Goal: Task Accomplishment & Management: Manage account settings

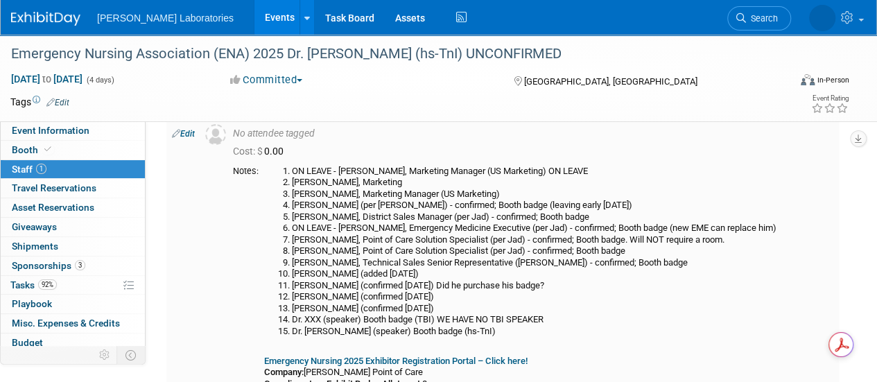
click at [462, 360] on b "Emergency Nursing 2025 Exhibitor Registration Portal – Click here!" at bounding box center [395, 361] width 263 height 10
click at [185, 133] on link "Edit" at bounding box center [183, 134] width 23 height 10
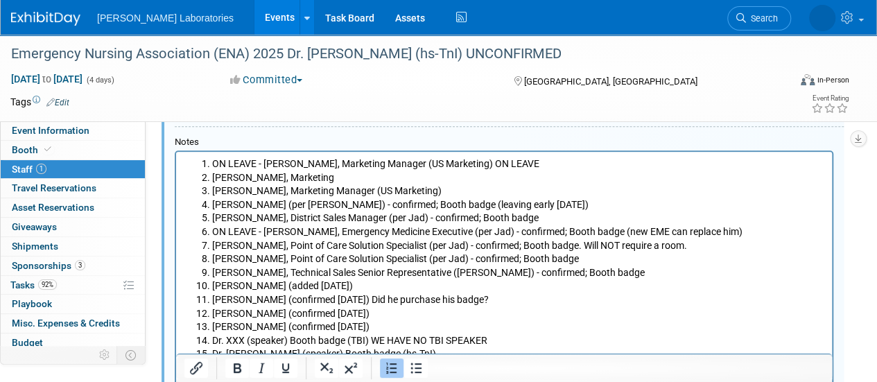
scroll to position [385, 0]
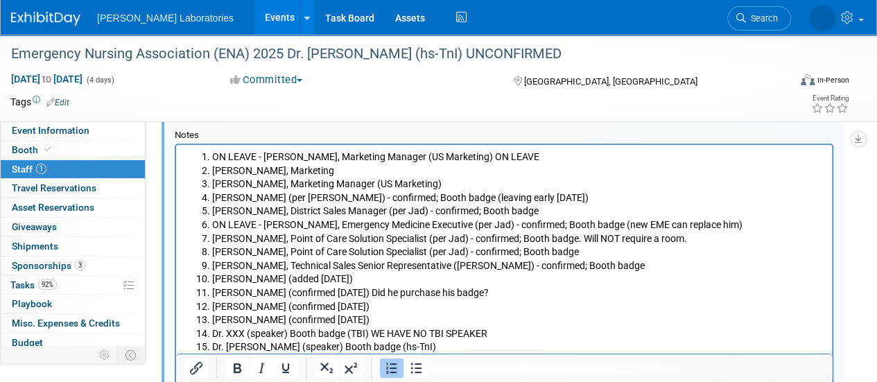
click at [484, 157] on li "ON LEAVE - Pete Polomski, Marketing Manager (US Marketing) ON LEAVE" at bounding box center [518, 157] width 612 height 14
click at [423, 186] on li "Jeff Abney, Marketing Manager (US Marketing)" at bounding box center [518, 184] width 612 height 14
click at [274, 170] on li "Sara Betancur, Marketing" at bounding box center [518, 171] width 612 height 14
click at [380, 175] on li "Sara Betancur, (US Marketing" at bounding box center [518, 171] width 612 height 14
click at [420, 186] on li "Jeff Abney, Marketing Manager (US Marketing)" at bounding box center [518, 184] width 612 height 14
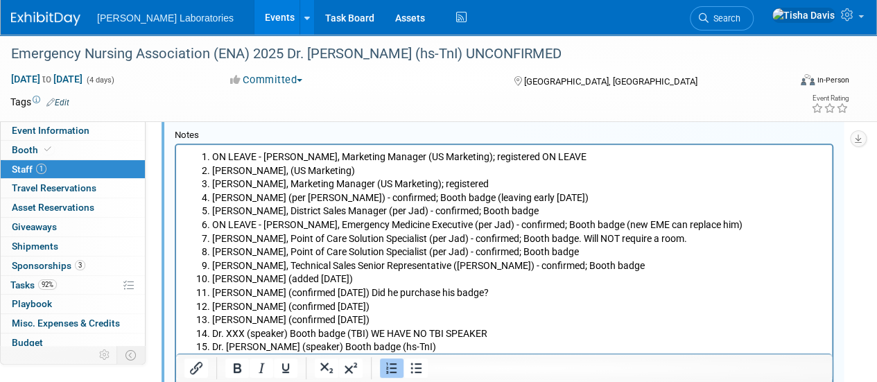
click at [471, 196] on li "Jessie Green (per Marybeth Neger) - confirmed; Booth badge (leaving early on Fr…" at bounding box center [518, 198] width 612 height 14
click at [606, 225] on li "ON LEAVE - KC Balkcom, Emergency Medicine Executive (per Jad) - confirmed; Boot…" at bounding box center [518, 225] width 612 height 14
click at [553, 239] on li "[PERSON_NAME], Point of Care Solution Specialist (per Jad) - confirmed; Booth b…" at bounding box center [518, 239] width 612 height 14
click at [532, 209] on li "[PERSON_NAME], District Sales Manager (per Jad) - confirmed; Booth badge" at bounding box center [518, 211] width 612 height 14
click at [557, 254] on li "[PERSON_NAME], Point of Care Solution Specialist (per Jad) - confirmed; Booth b…" at bounding box center [518, 252] width 612 height 14
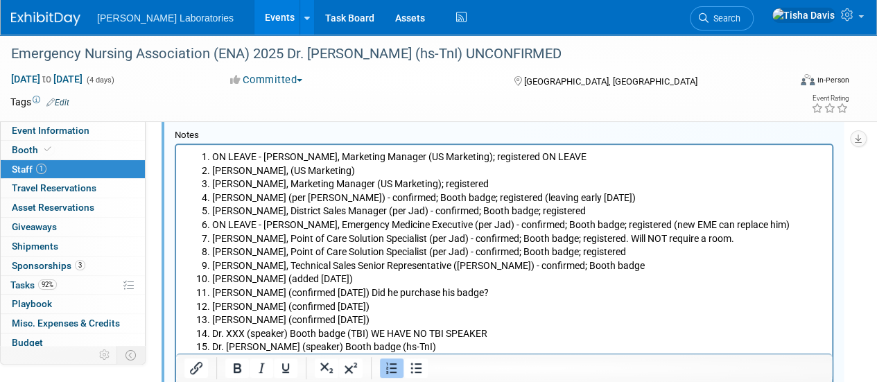
click at [615, 265] on li "[PERSON_NAME], Technical Sales Senior Representative ([PERSON_NAME]) - confirme…" at bounding box center [518, 266] width 612 height 14
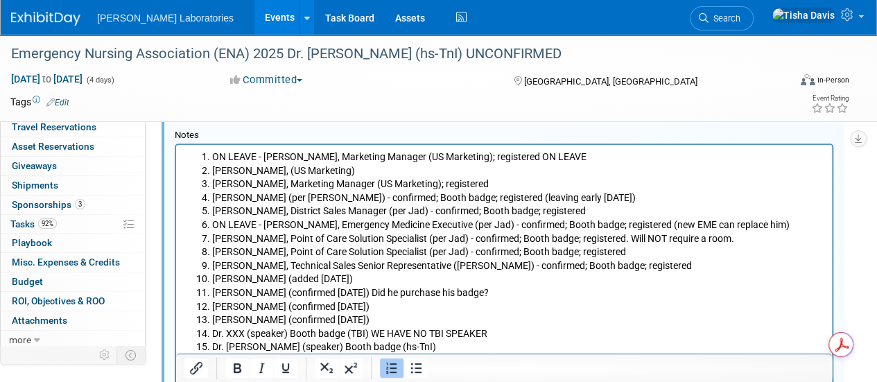
click at [152, 266] on div "Event Information Event Info Booth Booth 1 Staff 1 Staff 0 Travel Reservations …" at bounding box center [438, 108] width 877 height 918
click at [32, 227] on span "Tasks 92%" at bounding box center [33, 223] width 46 height 11
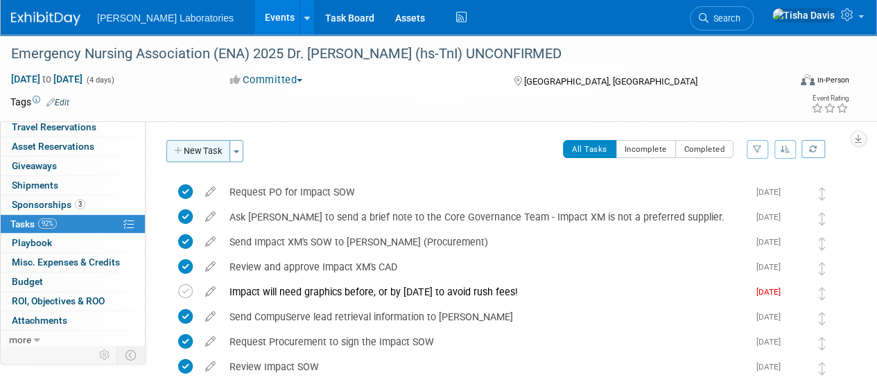
click at [211, 143] on button "New Task" at bounding box center [198, 151] width 64 height 22
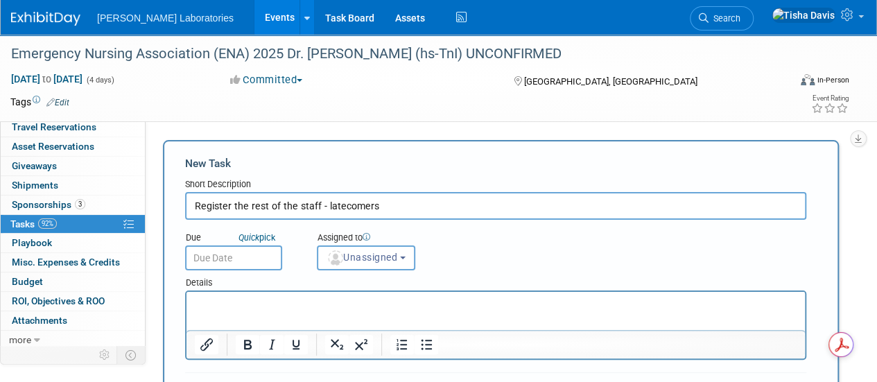
type input "Register the rest of the staff - latecomers"
click at [234, 256] on input "text" at bounding box center [233, 257] width 97 height 25
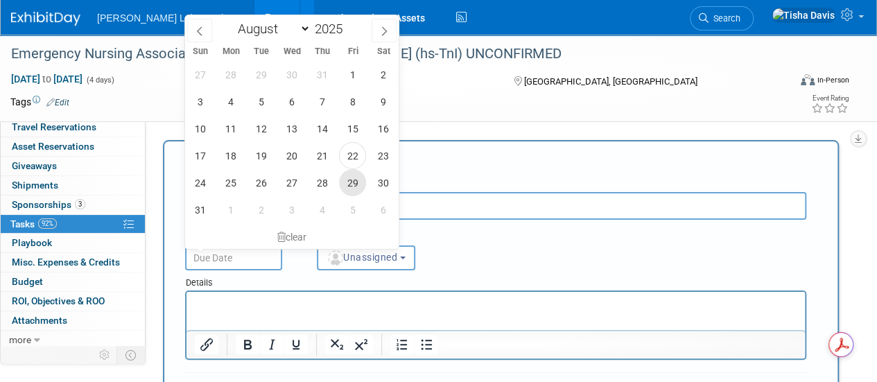
click at [352, 184] on span "29" at bounding box center [352, 182] width 27 height 27
type input "Aug 29, 2025"
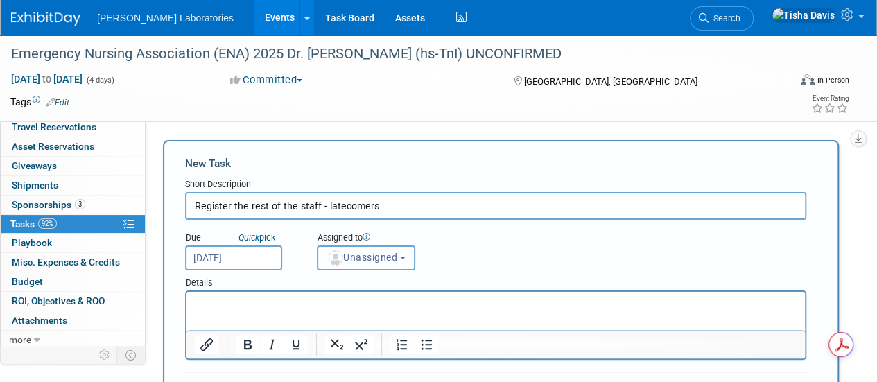
click at [396, 254] on span "Unassigned" at bounding box center [361, 257] width 71 height 11
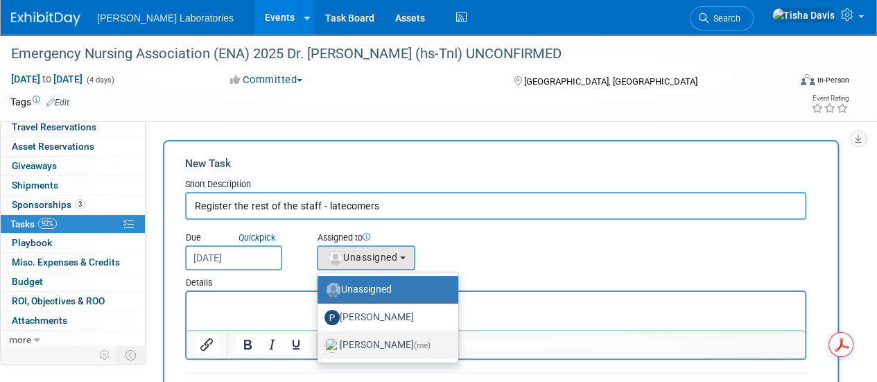
click at [373, 340] on label "Tisha Davis (me)" at bounding box center [384, 345] width 120 height 22
click at [319, 340] on input "Tisha Davis (me)" at bounding box center [314, 343] width 9 height 9
select select "2770856e-d6b1-4121-bfe1-202d7e478624"
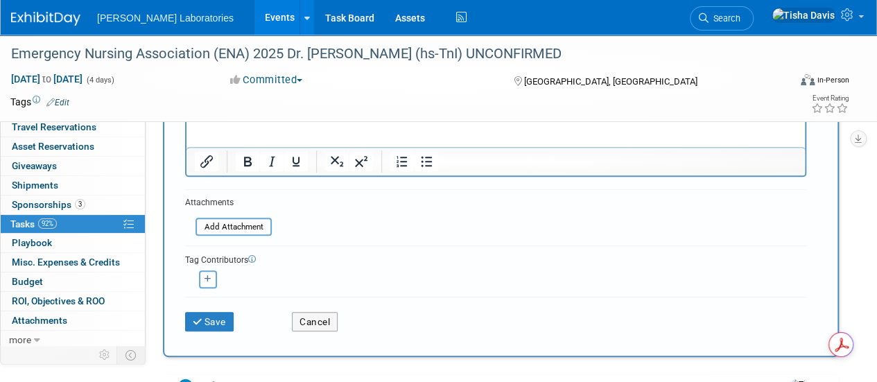
scroll to position [184, 0]
click at [201, 319] on icon "submit" at bounding box center [199, 321] width 12 height 10
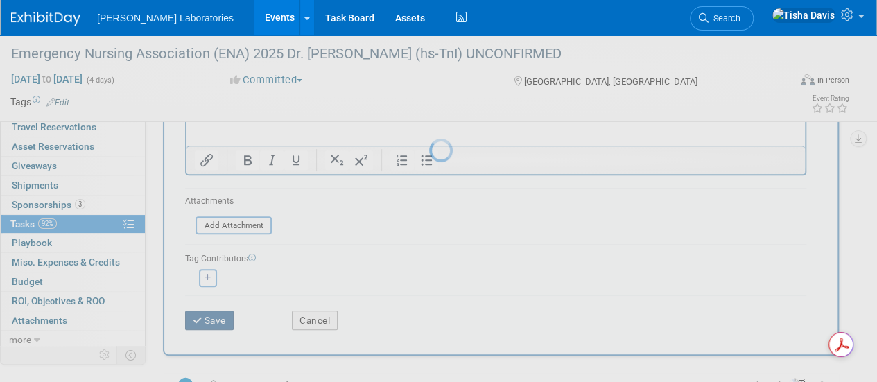
scroll to position [53, 0]
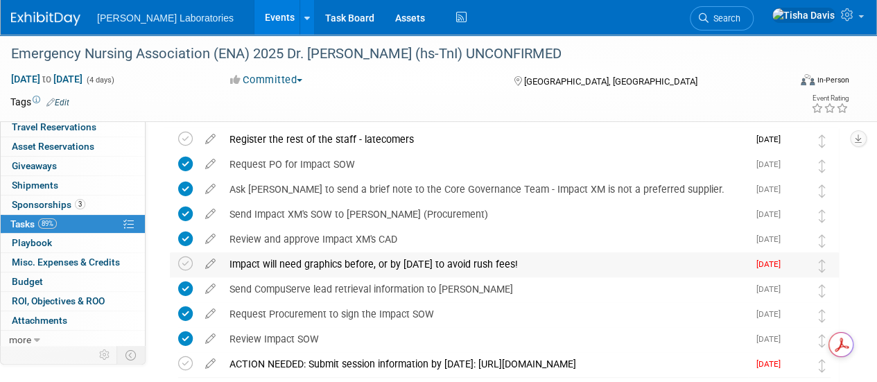
click at [253, 263] on div "Impact will need graphics before, or by Aug 7th to avoid rush fees!" at bounding box center [484, 264] width 525 height 24
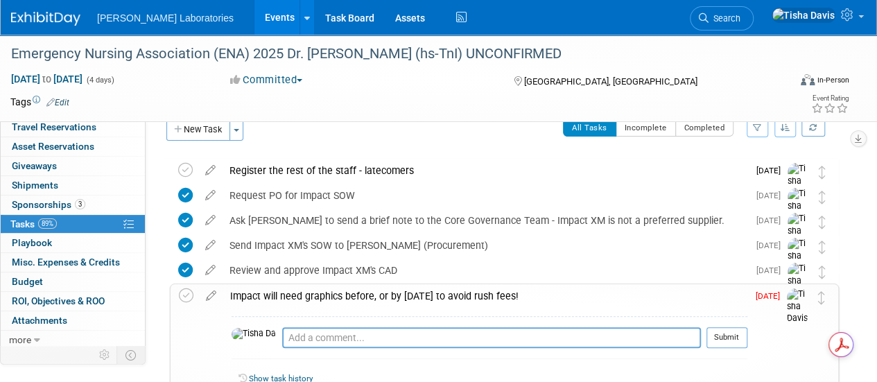
scroll to position [0, 0]
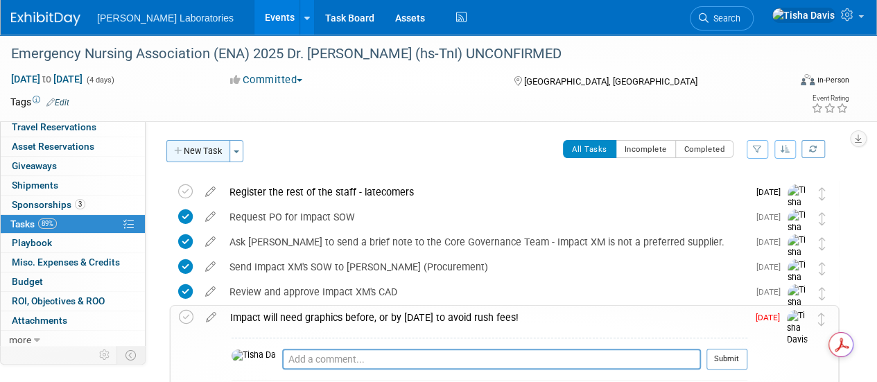
click at [177, 150] on icon "button" at bounding box center [179, 151] width 10 height 9
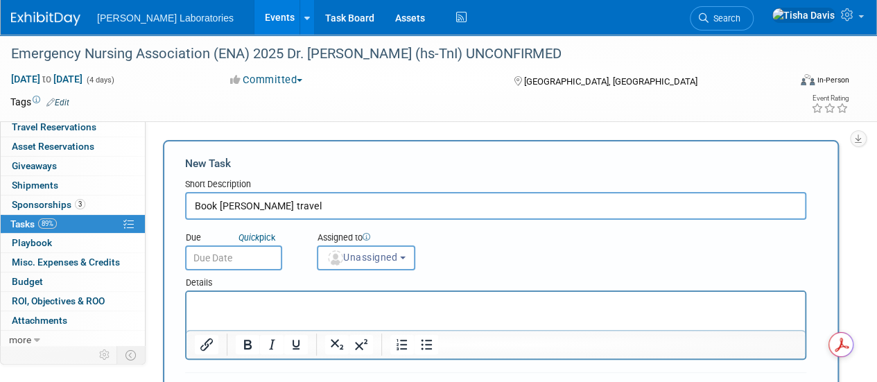
type input "Book Dr. Watson's travel"
click at [235, 257] on input "text" at bounding box center [233, 257] width 97 height 25
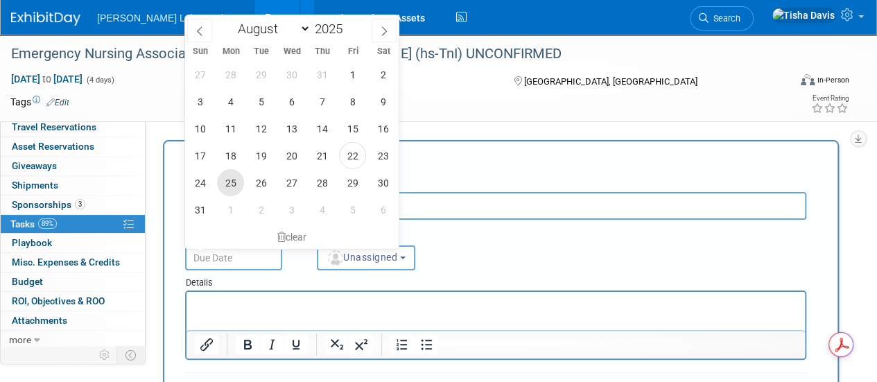
click at [234, 183] on span "25" at bounding box center [230, 182] width 27 height 27
type input "Aug 25, 2025"
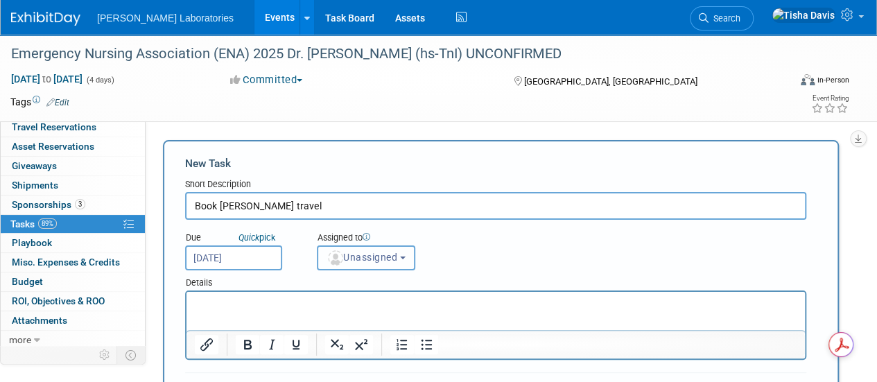
click at [415, 261] on button "Unassigned" at bounding box center [366, 257] width 98 height 25
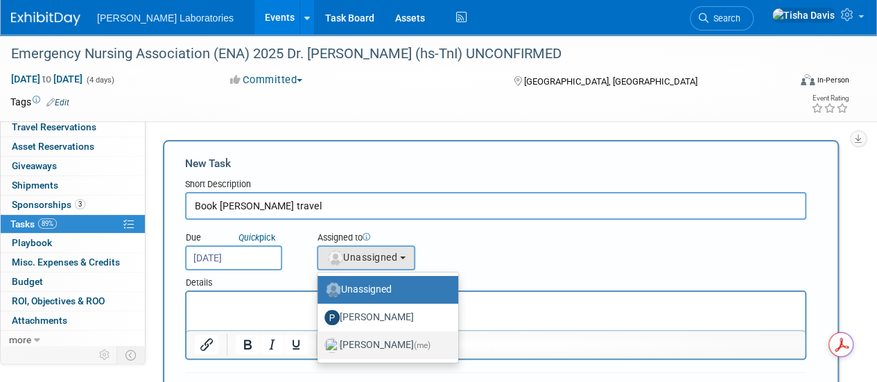
click at [376, 345] on label "Tisha Davis (me)" at bounding box center [384, 345] width 120 height 22
click at [319, 345] on input "Tisha Davis (me)" at bounding box center [314, 343] width 9 height 9
select select "2770856e-d6b1-4121-bfe1-202d7e478624"
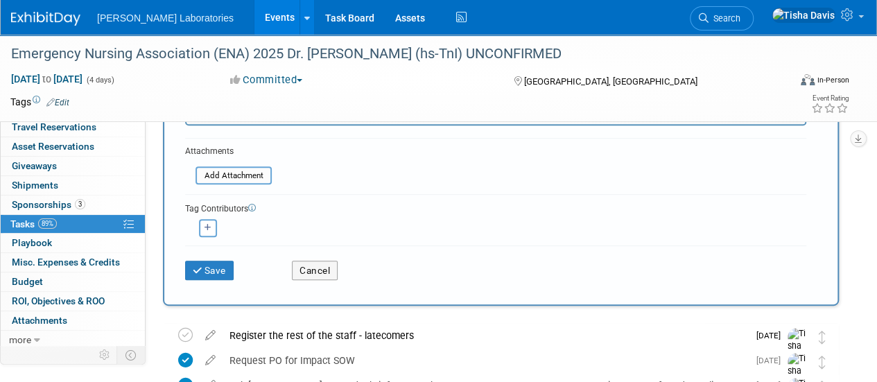
scroll to position [238, 0]
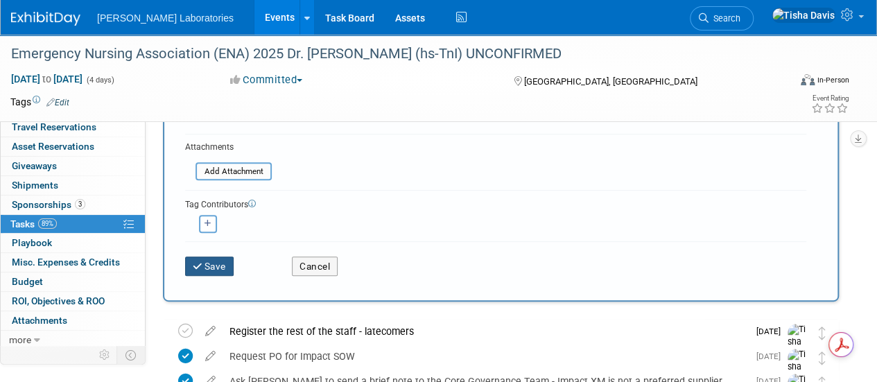
click at [220, 263] on button "Save" at bounding box center [209, 265] width 49 height 19
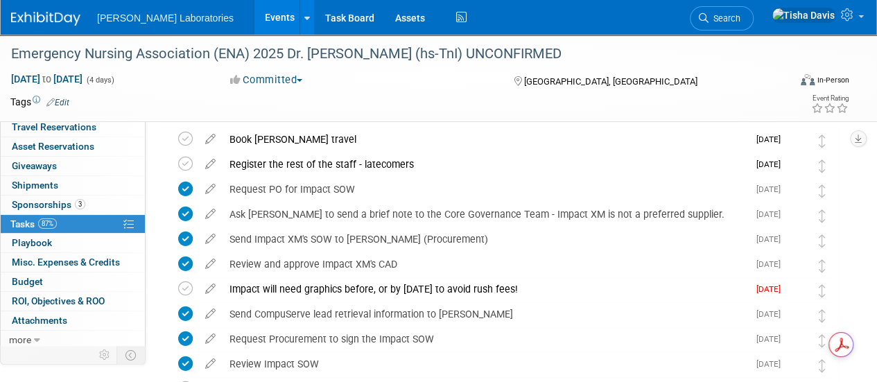
scroll to position [0, 0]
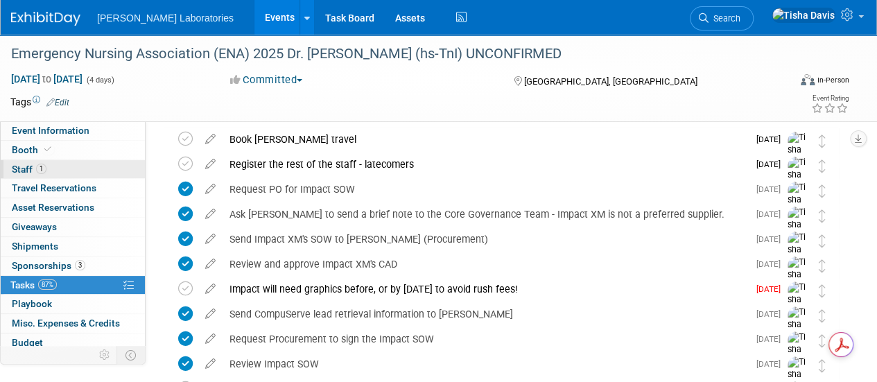
click at [35, 166] on span "Staff 1" at bounding box center [29, 169] width 35 height 11
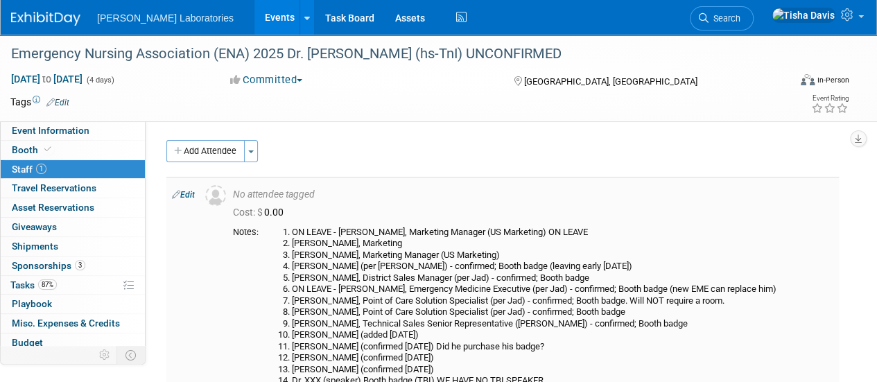
click at [191, 193] on link "Edit" at bounding box center [183, 195] width 23 height 10
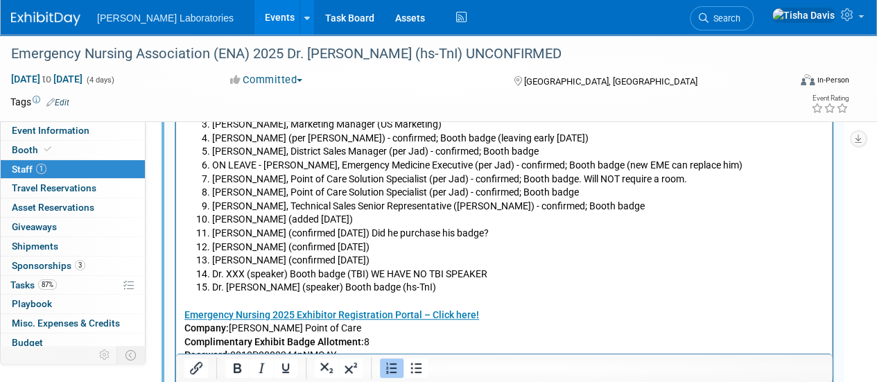
scroll to position [446, 0]
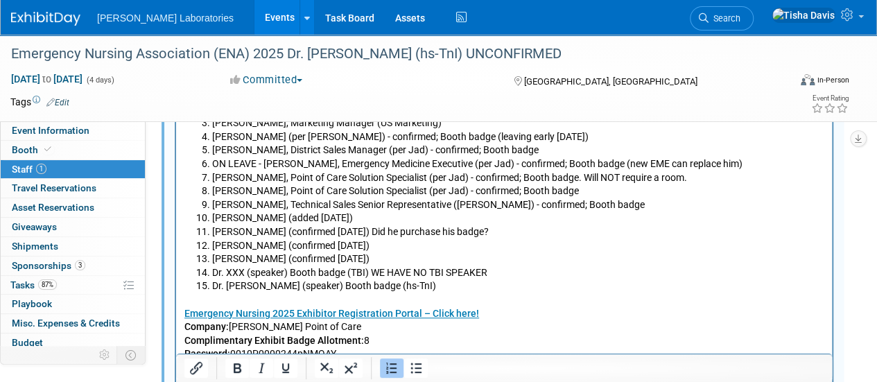
click at [376, 262] on li "Lorraine Kelly (confirmed 8/21/25)" at bounding box center [518, 259] width 612 height 14
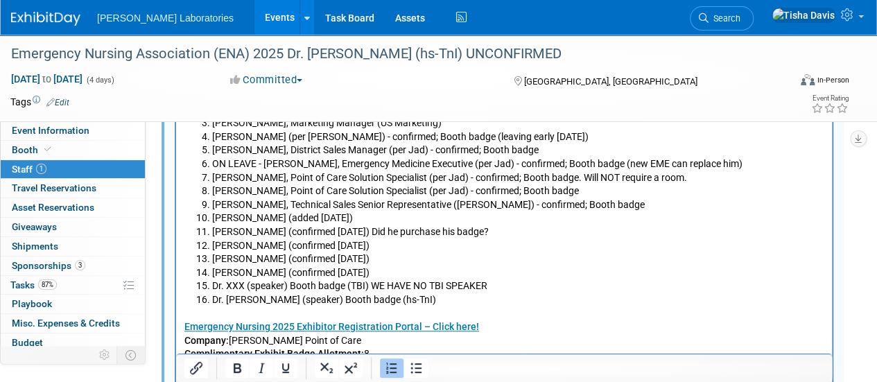
drag, startPoint x: 635, startPoint y: 270, endPoint x: 215, endPoint y: 268, distance: 420.7
click at [215, 268] on li "Stacy Stafford (confirmed 8/22/25)" at bounding box center [518, 273] width 612 height 14
click at [212, 272] on li "Stacy Stafford (confirmed 8/22/25)" at bounding box center [518, 273] width 612 height 14
drag, startPoint x: 212, startPoint y: 272, endPoint x: 388, endPoint y: 266, distance: 176.1
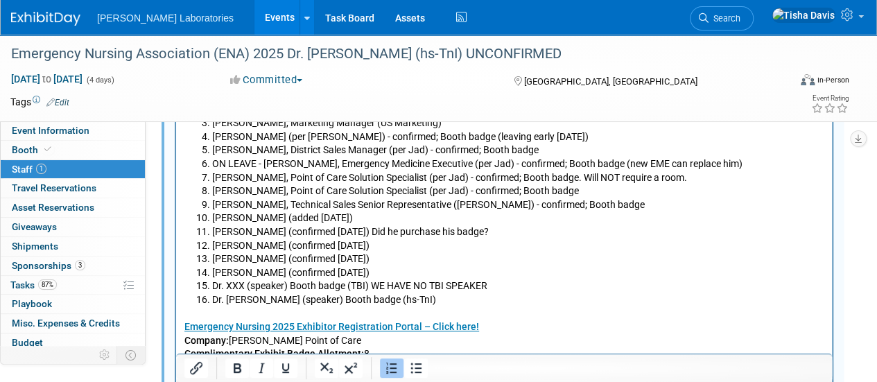
click at [388, 266] on li "Stacy Stafford (confirmed 8/22/25)" at bounding box center [518, 273] width 612 height 14
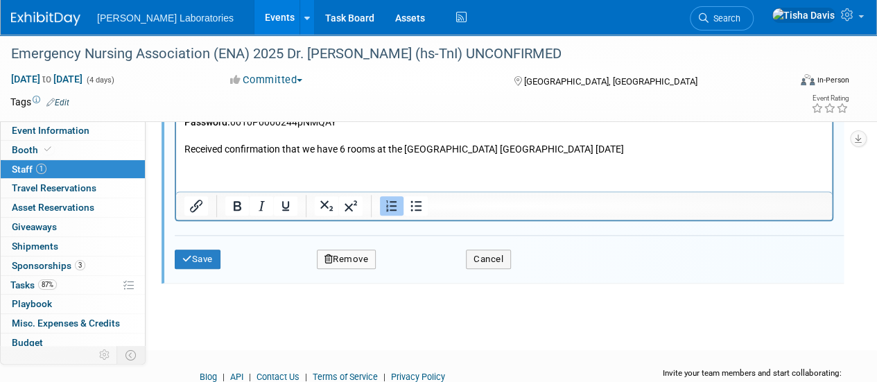
scroll to position [685, 0]
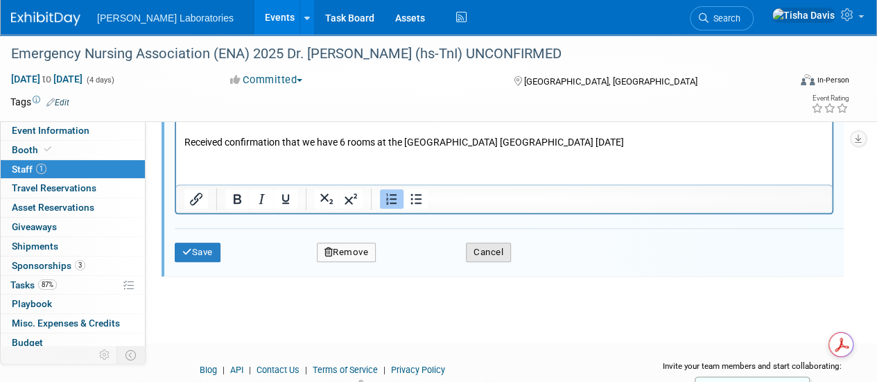
click at [503, 252] on button "Cancel" at bounding box center [488, 252] width 45 height 19
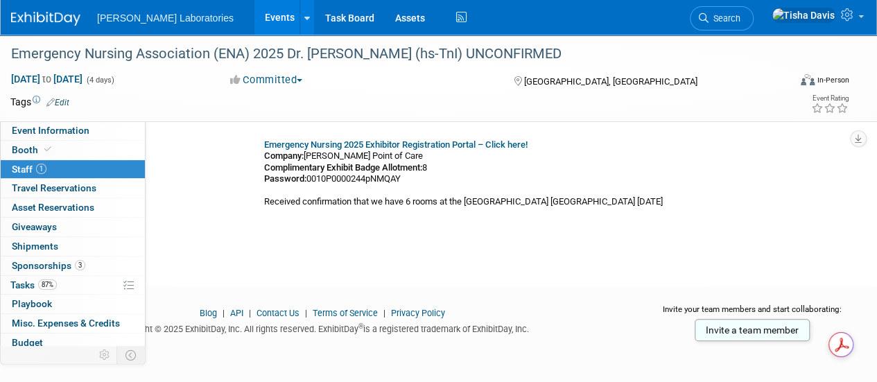
click at [254, 15] on link "Events" at bounding box center [279, 17] width 51 height 35
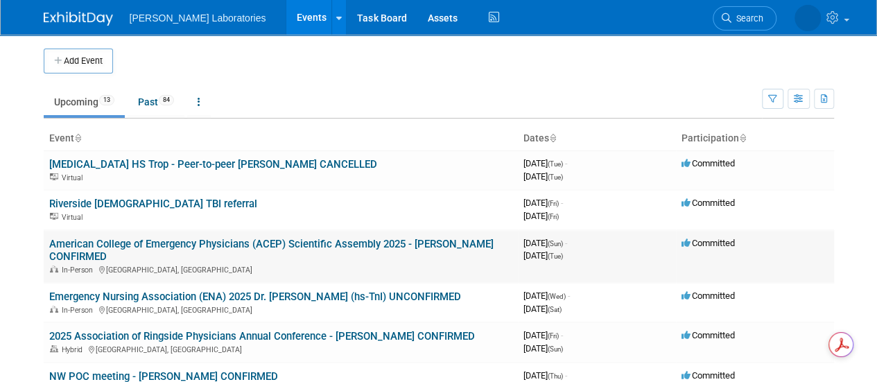
click at [243, 239] on link "American College of Emergency Physicians (ACEP) Scientific Assembly 2025 - [PER…" at bounding box center [271, 251] width 444 height 26
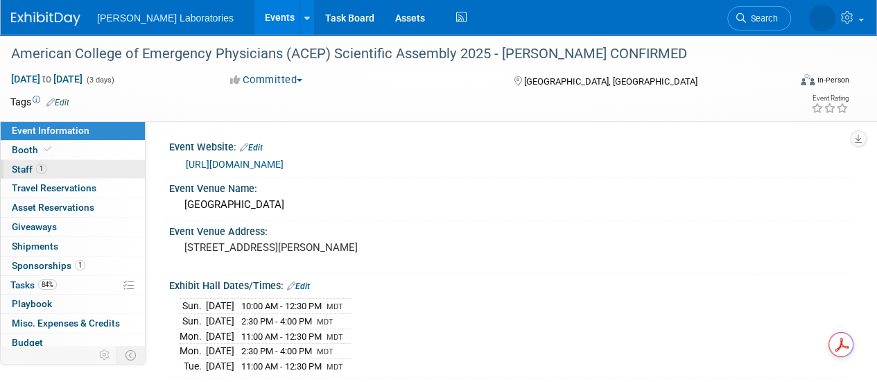
click at [19, 170] on span "Staff 1" at bounding box center [29, 169] width 35 height 11
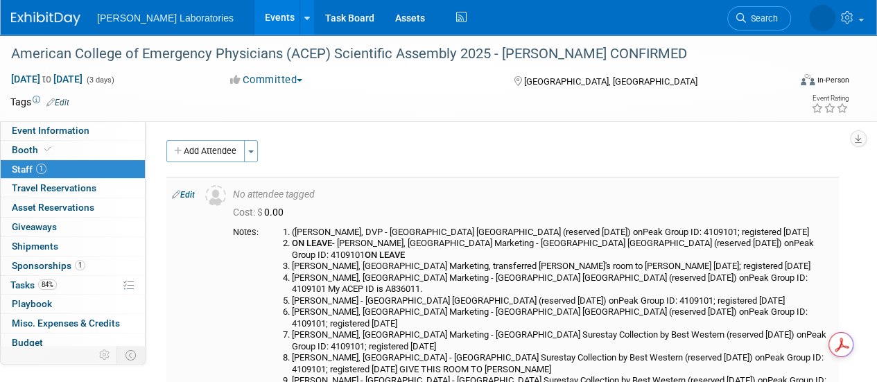
click at [189, 195] on link "Edit" at bounding box center [183, 195] width 23 height 10
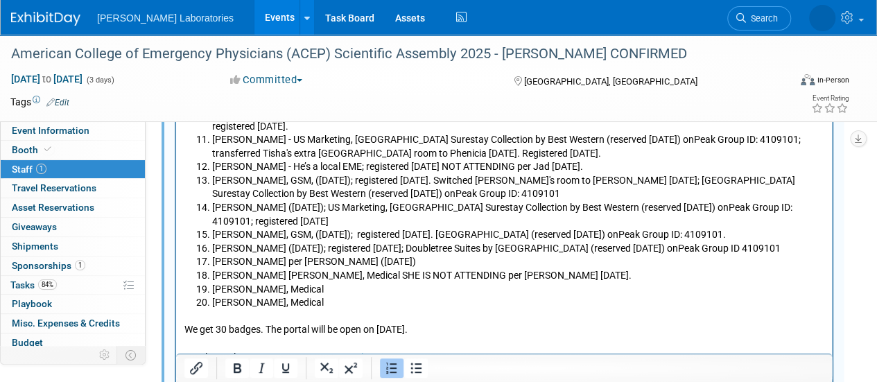
scroll to position [661, 0]
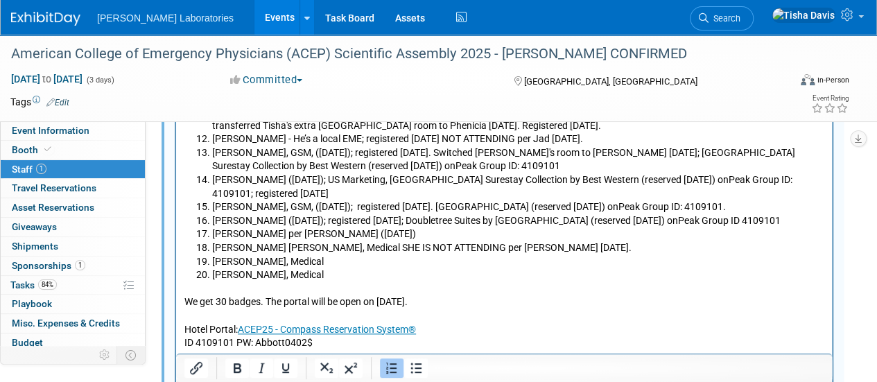
click at [419, 228] on li "Brandon Van Leeuwen per Sara (8/21/25)" at bounding box center [518, 235] width 612 height 14
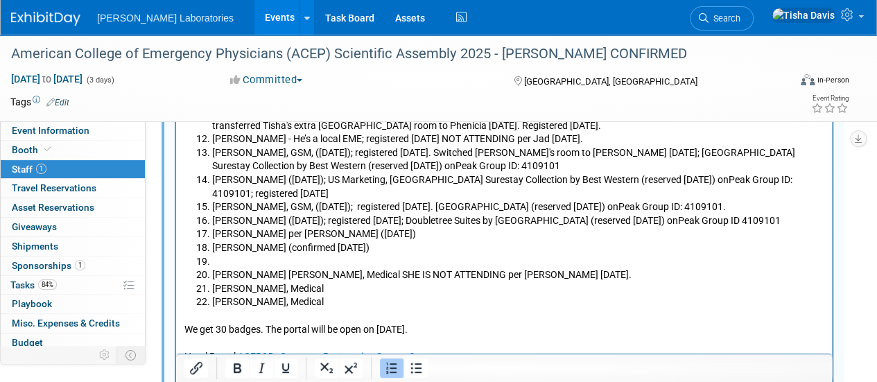
click at [389, 256] on li "Rich Text Area. Press ALT-0 for help." at bounding box center [518, 263] width 612 height 14
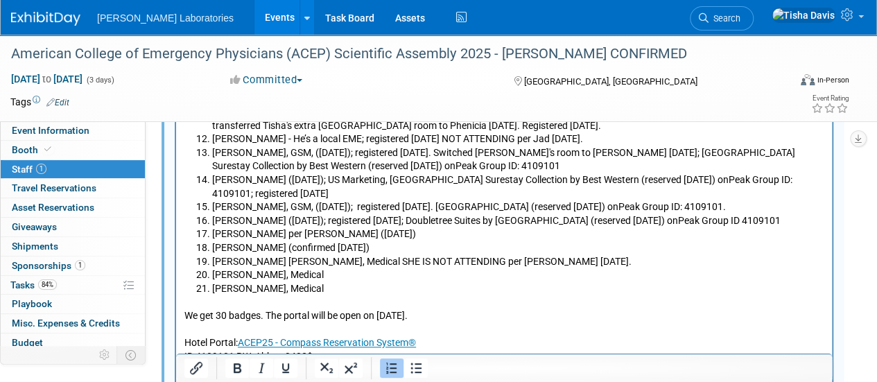
click at [279, 242] on li "Stacy Stafford (confirmed 8/22/25)" at bounding box center [518, 249] width 612 height 14
click at [875, 208] on div "Event Information Event Info Booth Booth 1 Staff 1 Staff 0 Travel Reservations …" at bounding box center [438, 41] width 877 height 1335
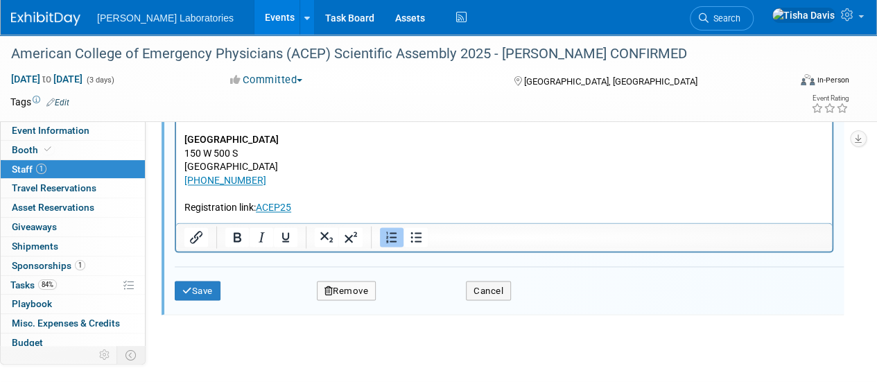
scroll to position [1045, 0]
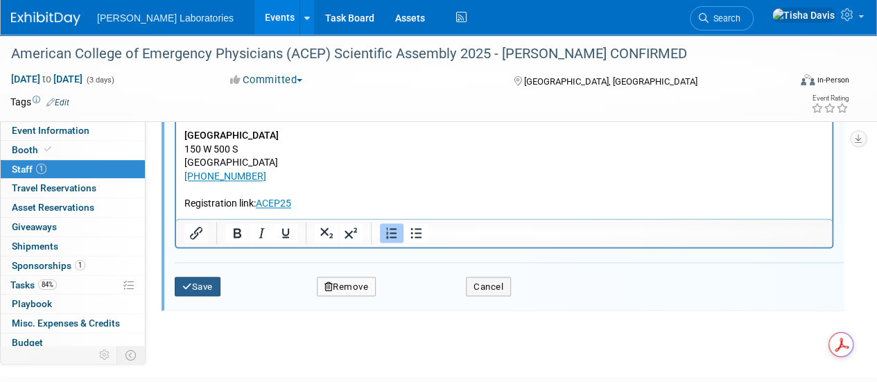
click at [189, 282] on icon "submit" at bounding box center [187, 285] width 10 height 9
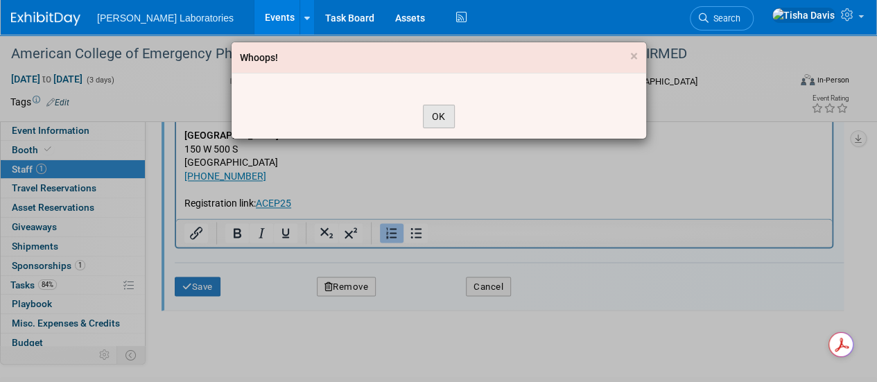
click at [439, 112] on button "OK" at bounding box center [439, 117] width 32 height 24
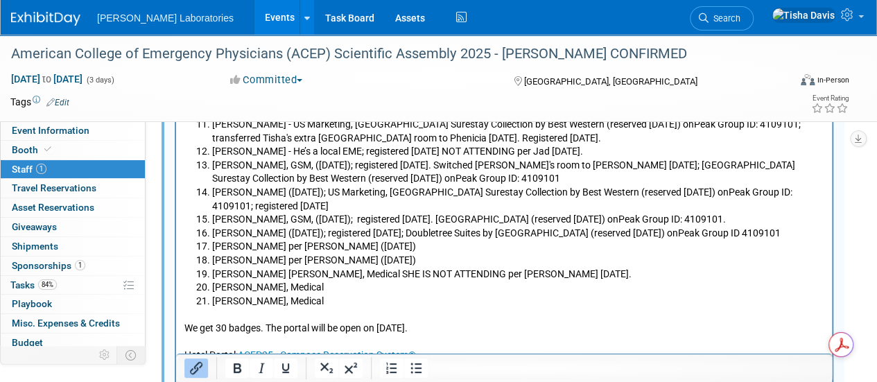
scroll to position [647, 0]
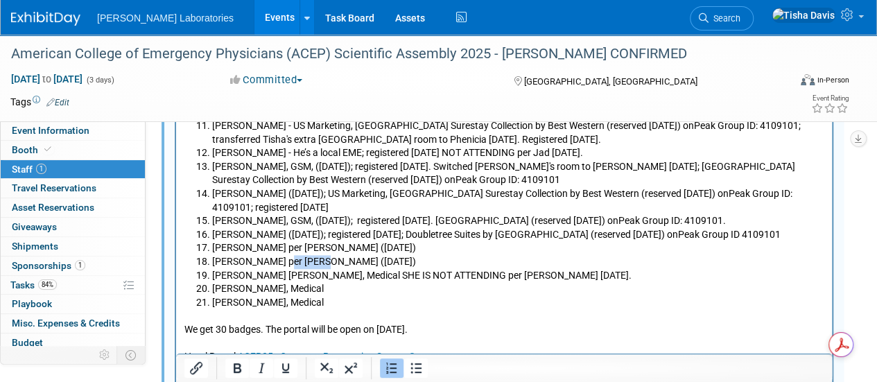
drag, startPoint x: 275, startPoint y: 237, endPoint x: 308, endPoint y: 237, distance: 32.6
click at [308, 256] on li "Stacy Stafford per Jeff (8/22/25)" at bounding box center [518, 263] width 612 height 14
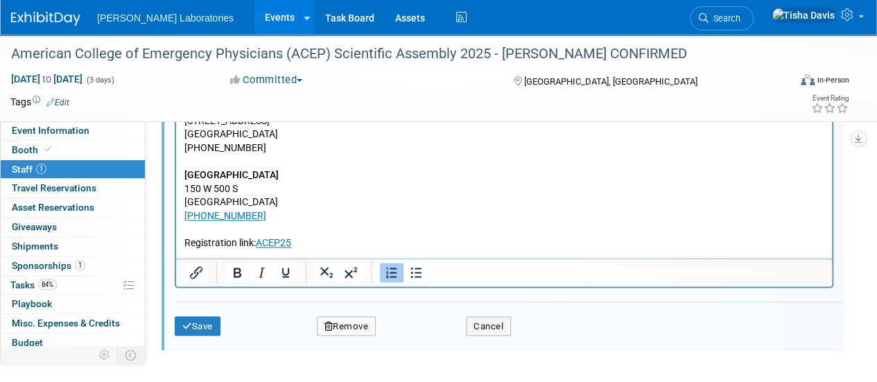
scroll to position [1008, 0]
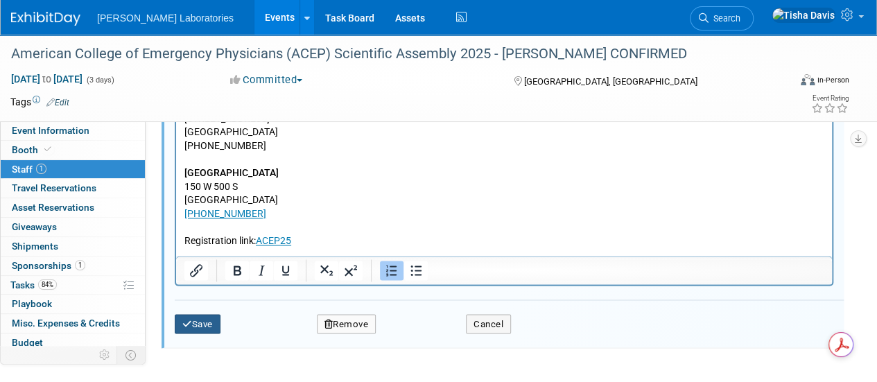
click at [197, 324] on button "Save" at bounding box center [198, 323] width 46 height 19
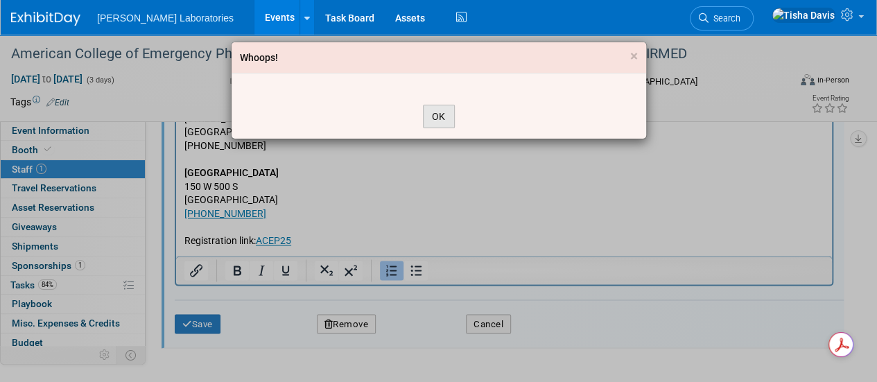
click at [438, 116] on button "OK" at bounding box center [439, 117] width 32 height 24
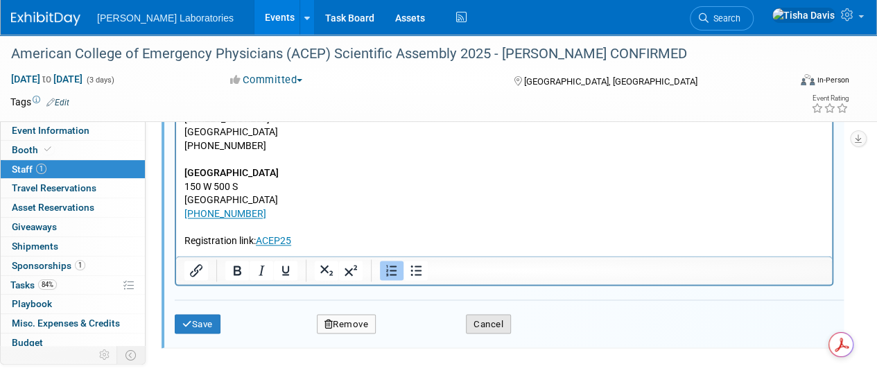
click at [481, 318] on button "Cancel" at bounding box center [488, 323] width 45 height 19
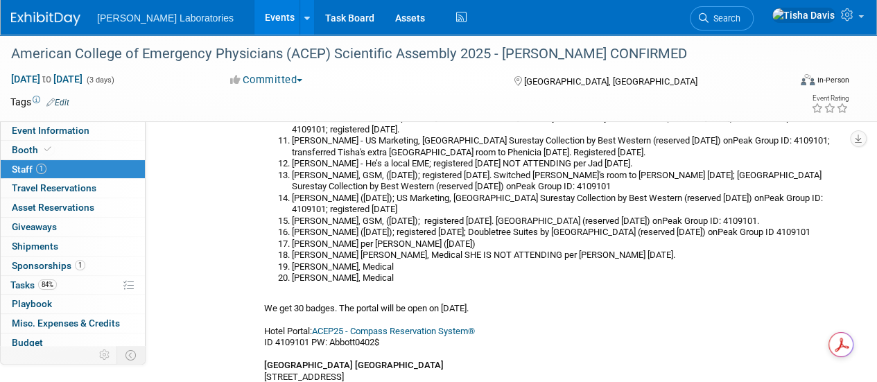
scroll to position [279, 0]
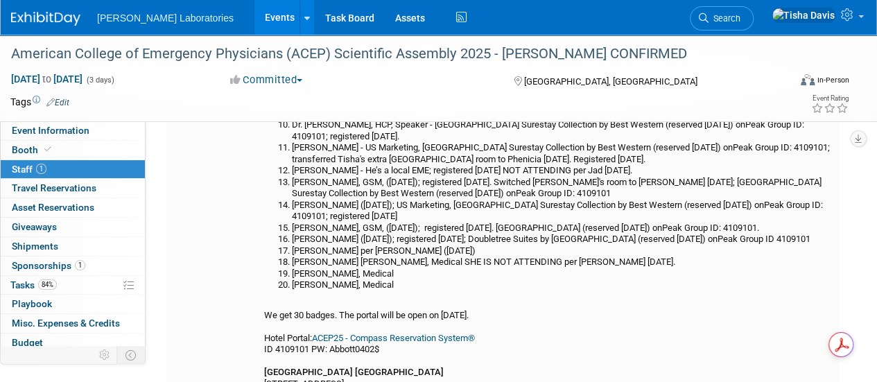
click at [471, 224] on li "[PERSON_NAME], GSM, ([DATE]); registered [DATE]. [GEOGRAPHIC_DATA] (reserved [D…" at bounding box center [562, 228] width 541 height 12
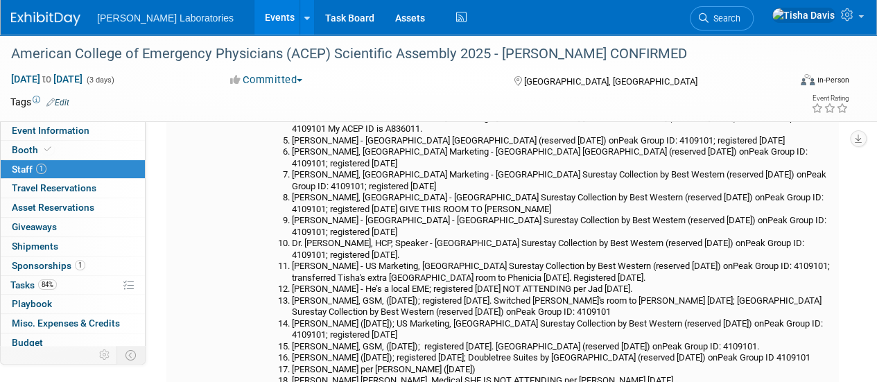
scroll to position [0, 0]
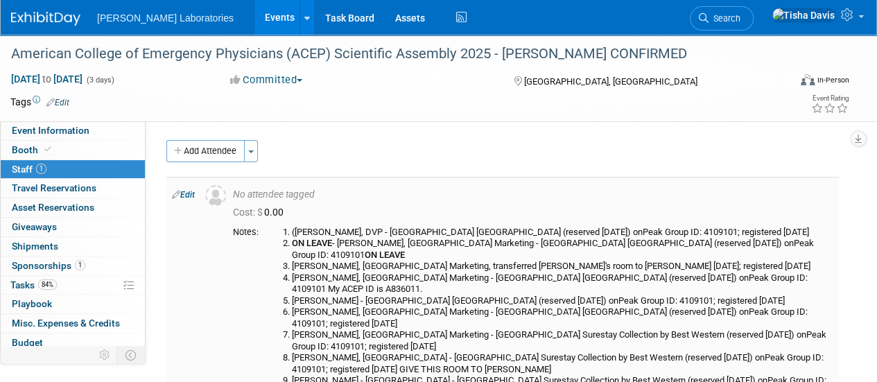
click at [187, 193] on link "Edit" at bounding box center [183, 195] width 23 height 10
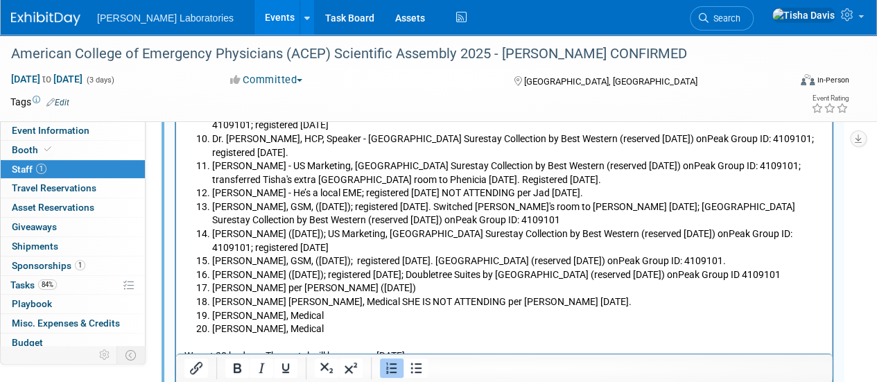
scroll to position [610, 0]
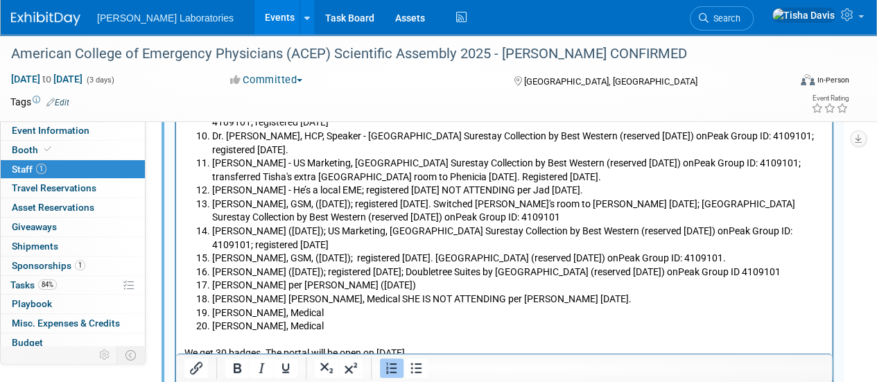
click at [344, 266] on li "[PERSON_NAME] ([DATE]); registered [DATE]; Doubletree Suites by [GEOGRAPHIC_DAT…" at bounding box center [518, 273] width 612 height 14
click at [410, 279] on li "[PERSON_NAME] per [PERSON_NAME] ([DATE])" at bounding box center [518, 286] width 612 height 14
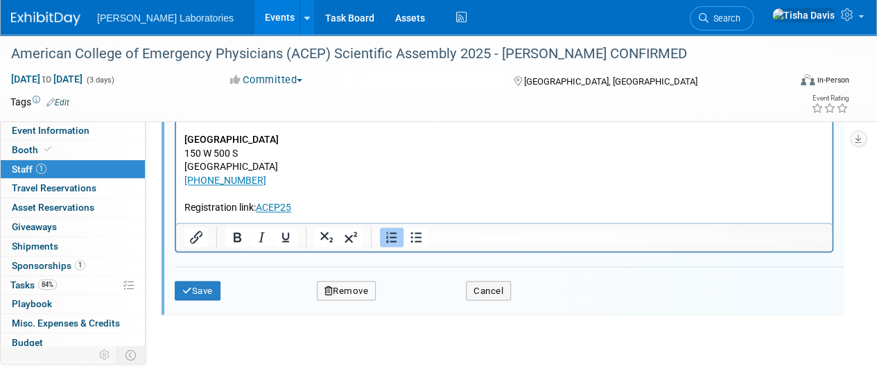
scroll to position [1064, 0]
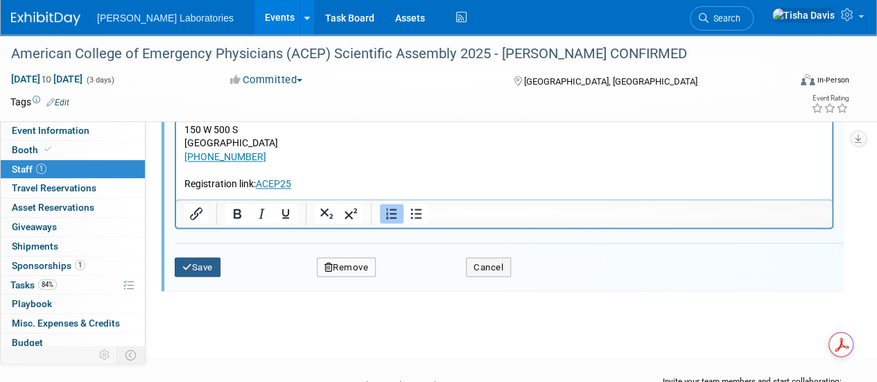
click at [211, 267] on button "Save" at bounding box center [198, 266] width 46 height 19
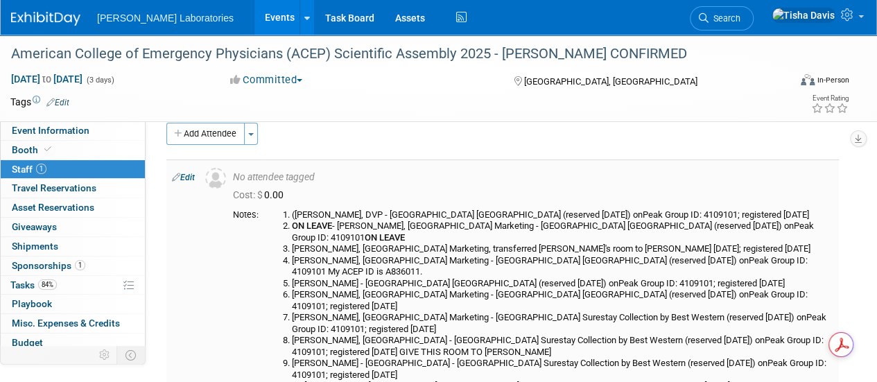
scroll to position [12, 0]
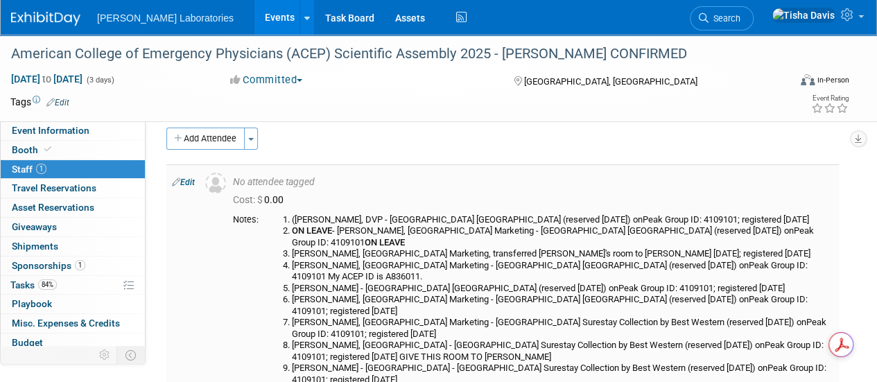
click at [190, 182] on link "Edit" at bounding box center [183, 182] width 23 height 10
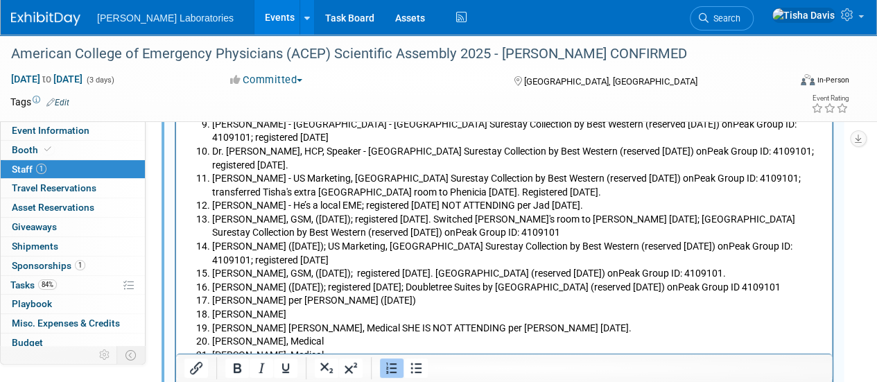
scroll to position [598, 0]
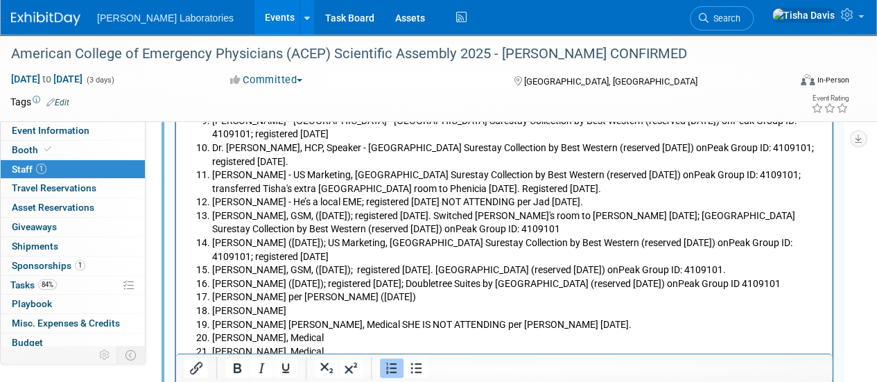
click at [353, 305] on li "Stacy" at bounding box center [518, 312] width 612 height 14
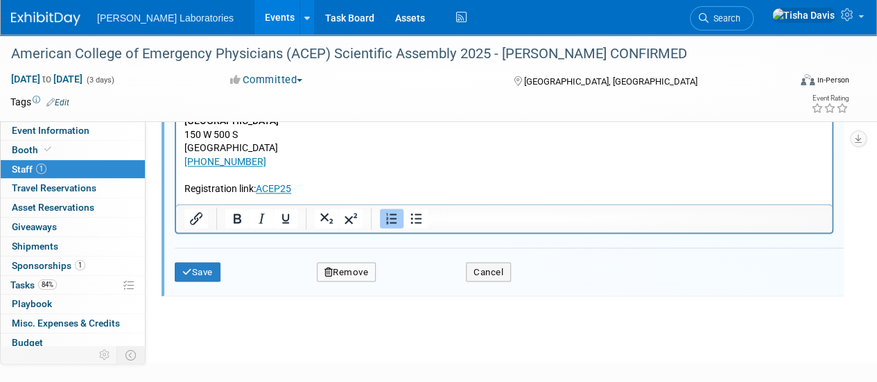
scroll to position [1063, 0]
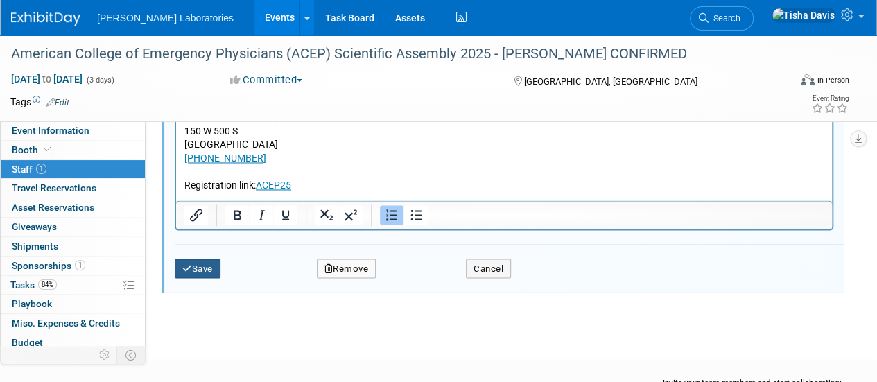
click at [209, 268] on button "Save" at bounding box center [198, 267] width 46 height 19
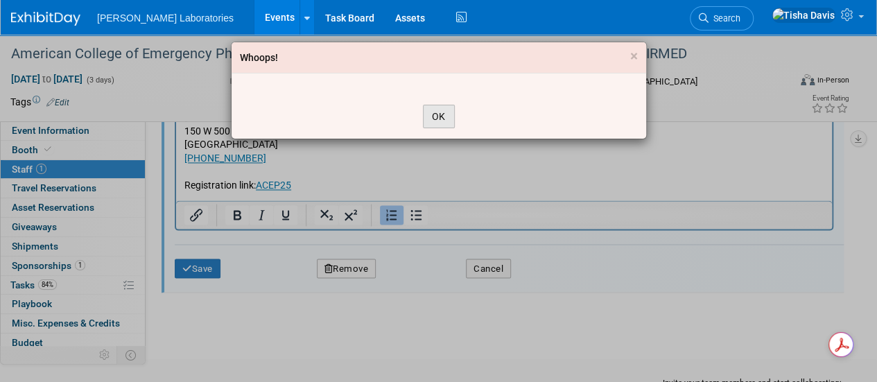
click at [440, 118] on button "OK" at bounding box center [439, 117] width 32 height 24
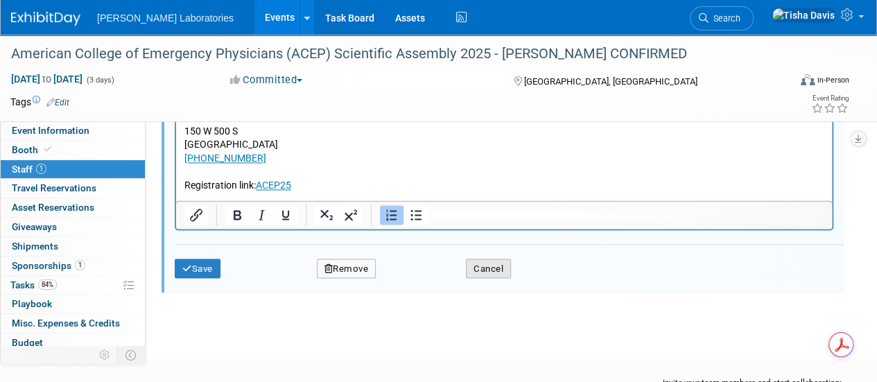
click at [495, 272] on button "Cancel" at bounding box center [488, 267] width 45 height 19
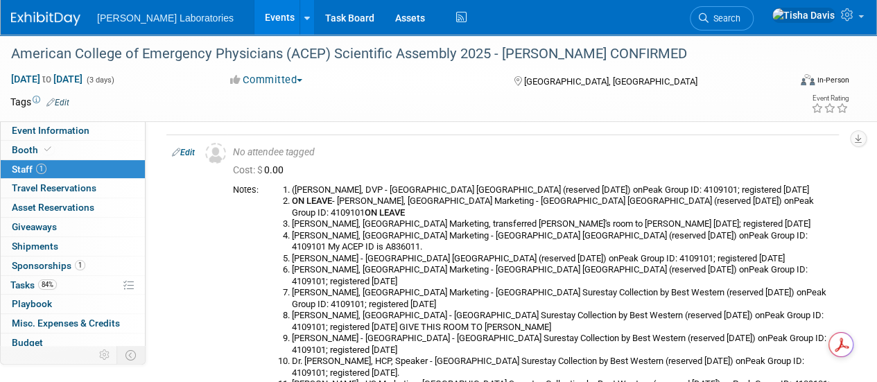
scroll to position [45, 0]
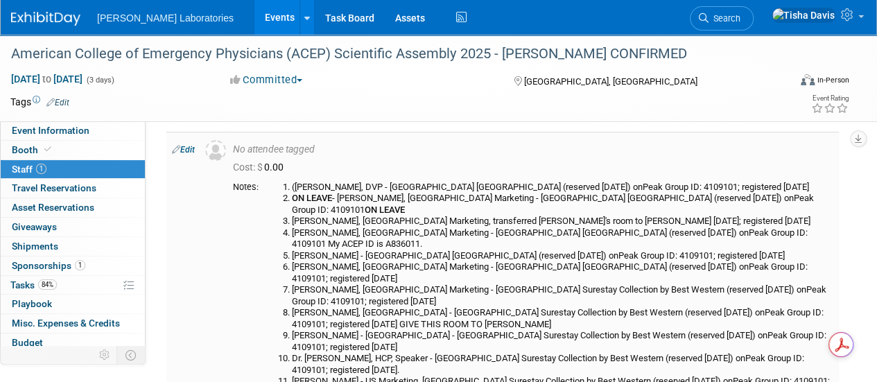
click at [189, 145] on link "Edit" at bounding box center [183, 150] width 23 height 10
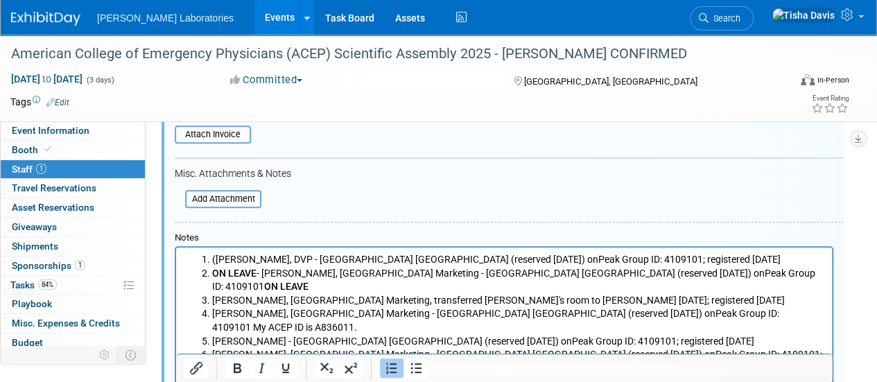
scroll to position [295, 0]
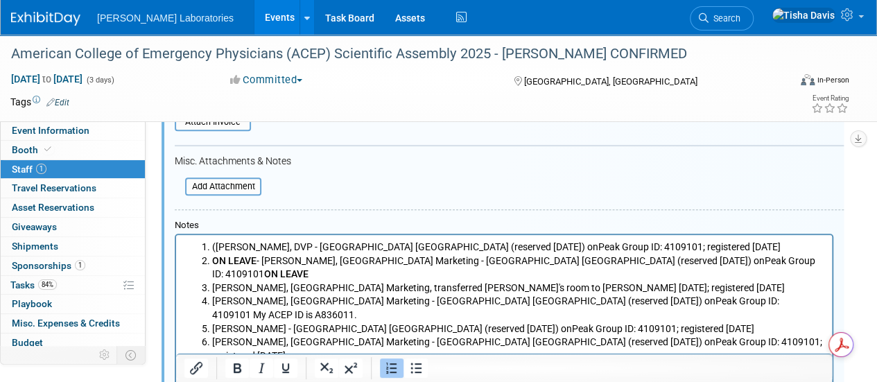
click at [222, 245] on li "(Jerry Long, DVP - Radisson Hotel Salt Lake City Downtown (reserved 7/17/25) on…" at bounding box center [518, 247] width 612 height 14
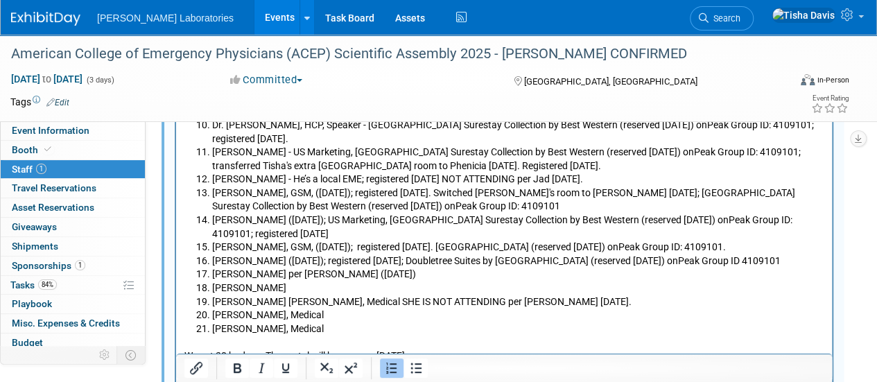
scroll to position [622, 0]
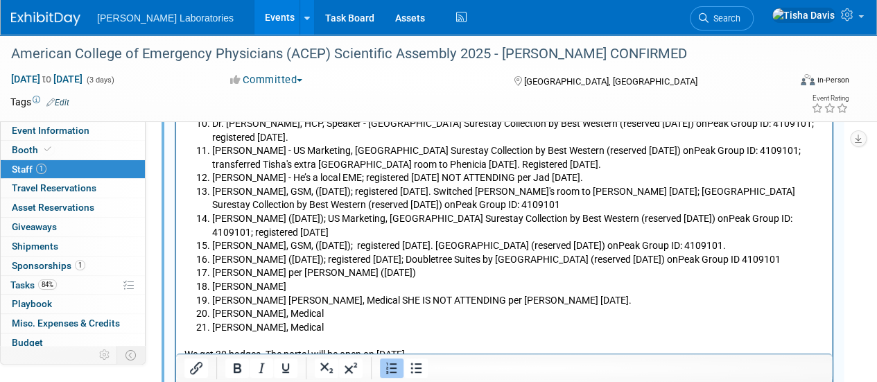
click at [406, 281] on li "Stacy" at bounding box center [518, 288] width 612 height 14
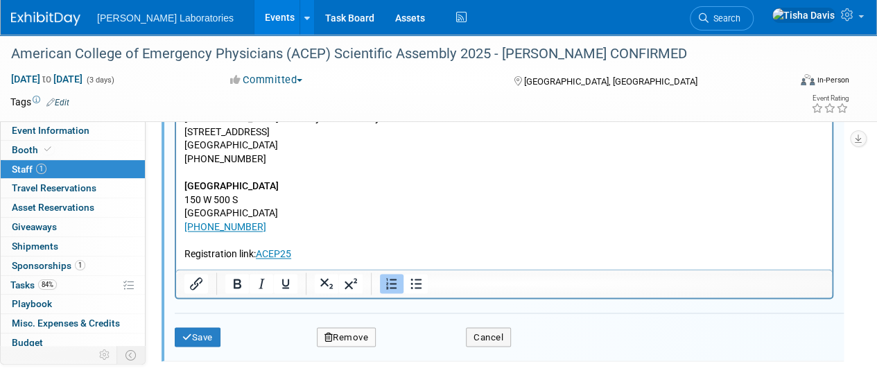
scroll to position [995, 0]
click at [202, 337] on button "Save" at bounding box center [198, 335] width 46 height 19
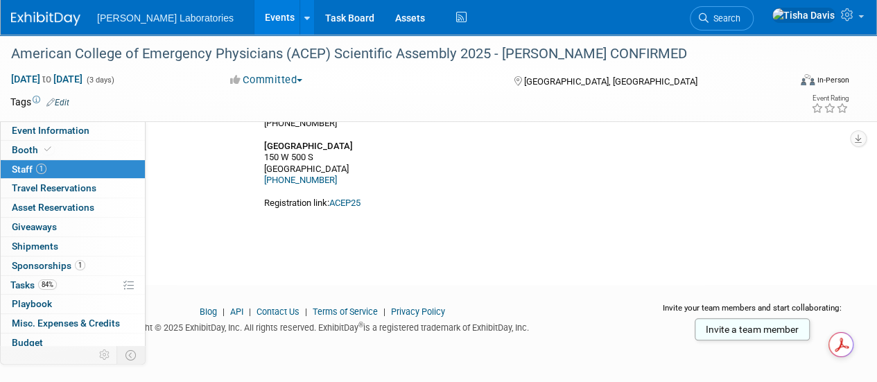
scroll to position [631, 0]
click at [347, 208] on link "ACEP25" at bounding box center [344, 203] width 31 height 10
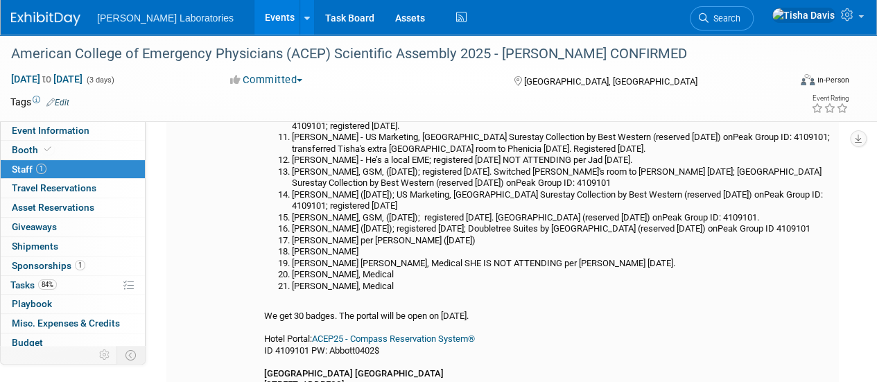
scroll to position [293, 0]
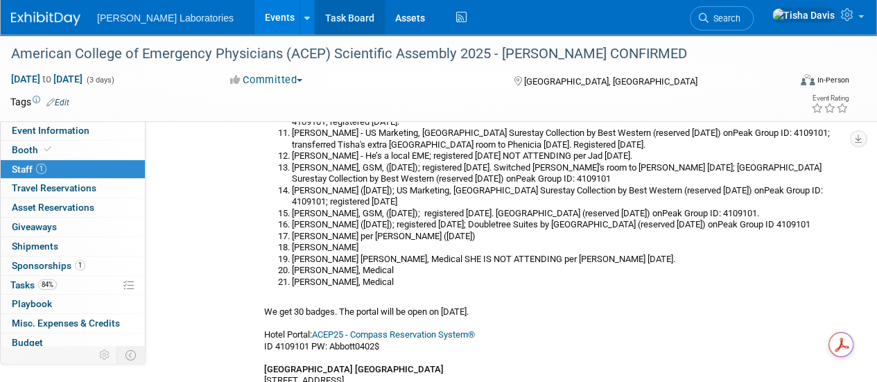
click at [315, 1] on link "Task Board" at bounding box center [350, 17] width 70 height 35
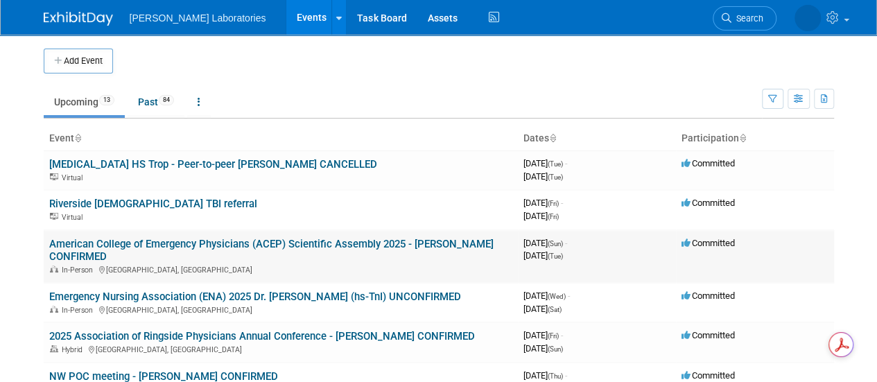
click at [212, 242] on link "American College of Emergency Physicians (ACEP) Scientific Assembly 2025 - [PER…" at bounding box center [271, 251] width 444 height 26
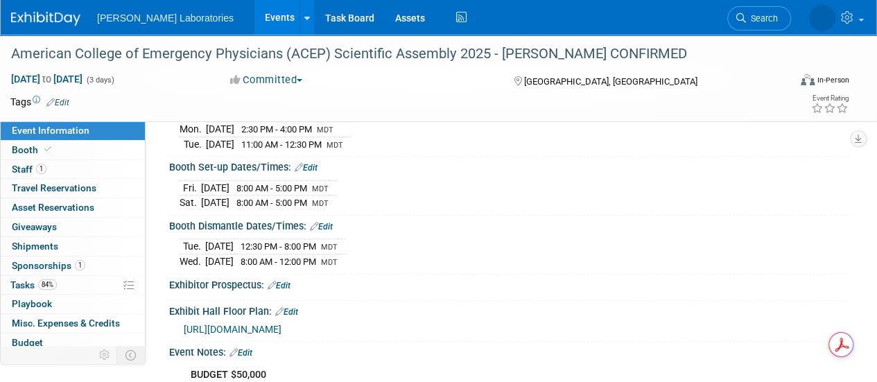
scroll to position [223, 0]
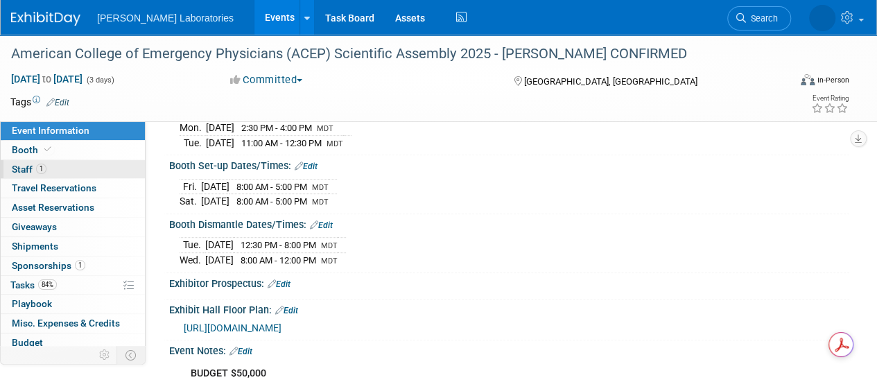
click at [22, 167] on span "Staff 1" at bounding box center [29, 169] width 35 height 11
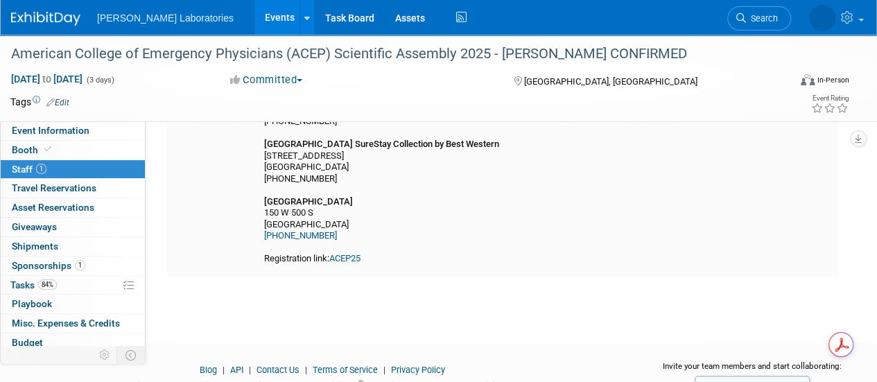
scroll to position [577, 0]
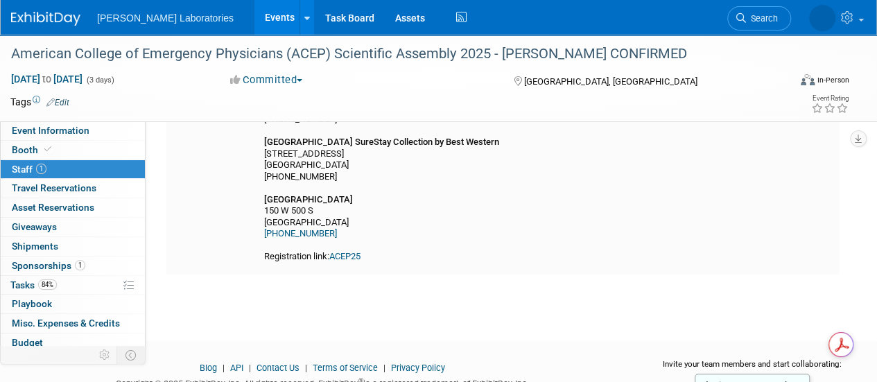
click at [355, 261] on link "ACEP25" at bounding box center [344, 256] width 31 height 10
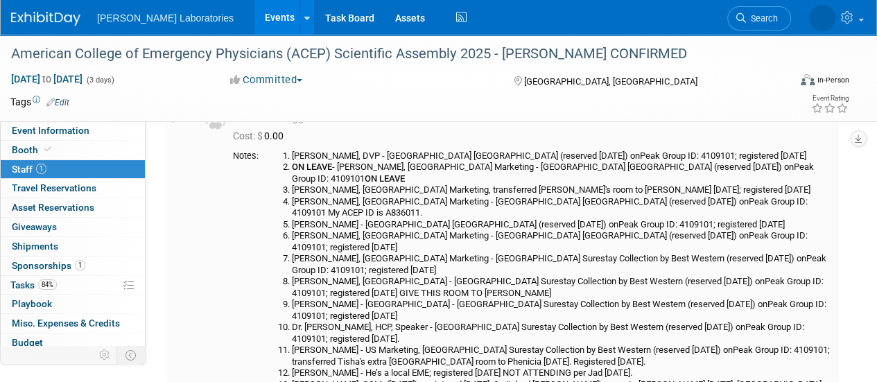
scroll to position [0, 0]
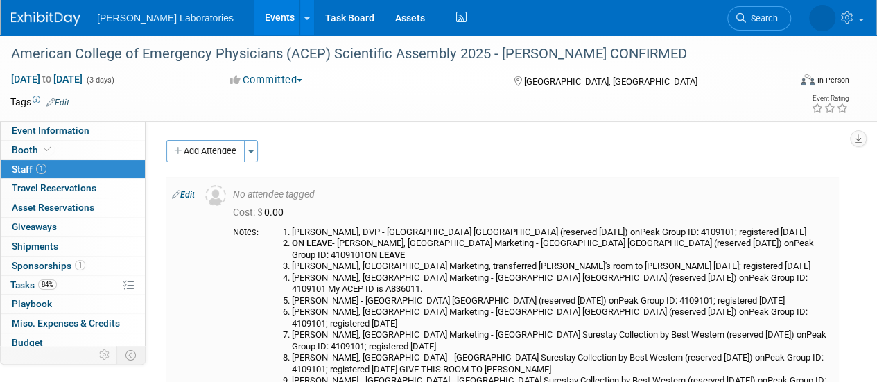
click at [191, 196] on link "Edit" at bounding box center [183, 195] width 23 height 10
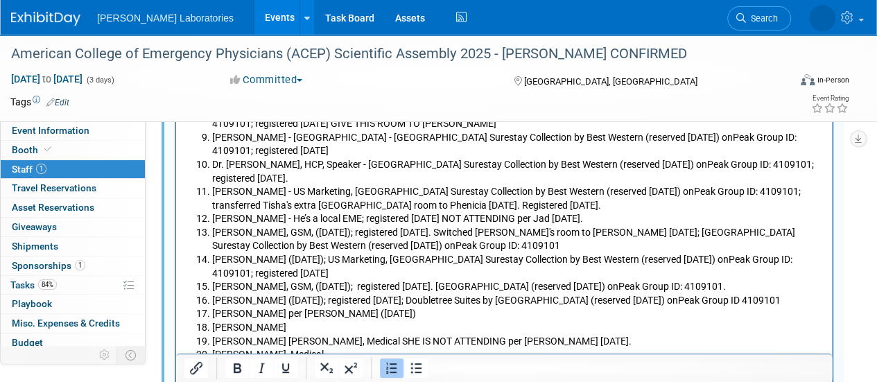
scroll to position [587, 0]
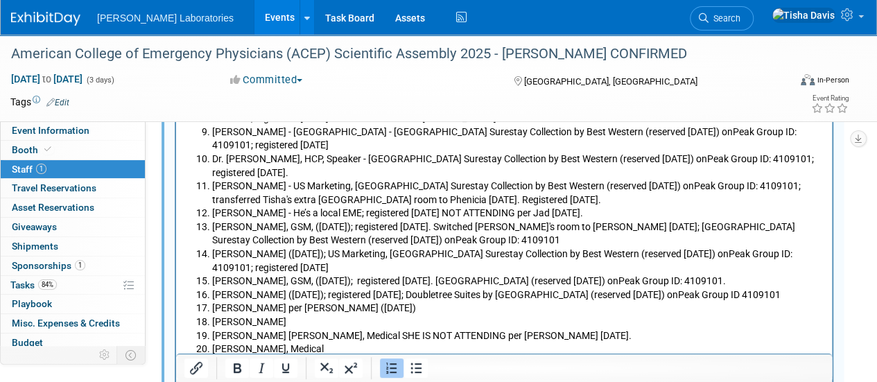
click at [234, 316] on li "Stacy Stafford" at bounding box center [518, 323] width 612 height 14
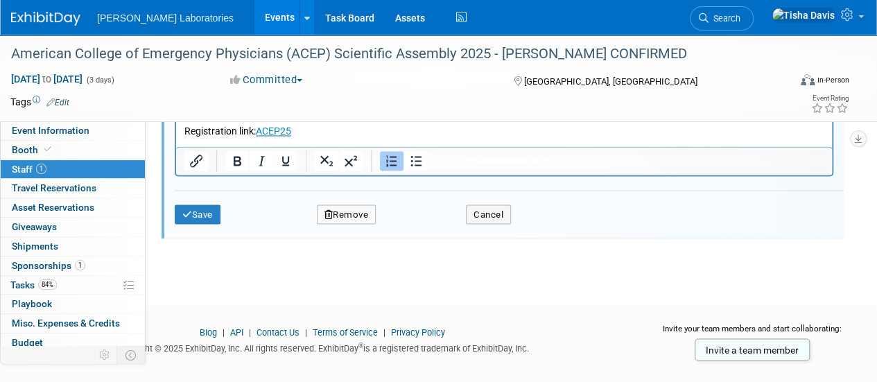
scroll to position [1135, 0]
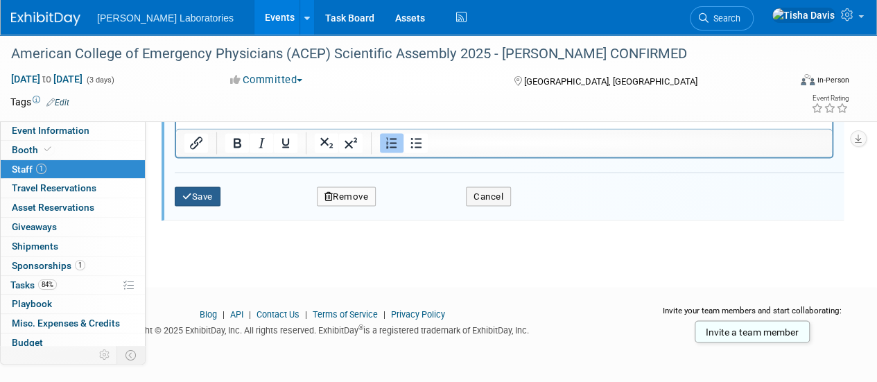
click at [199, 192] on button "Save" at bounding box center [198, 195] width 46 height 19
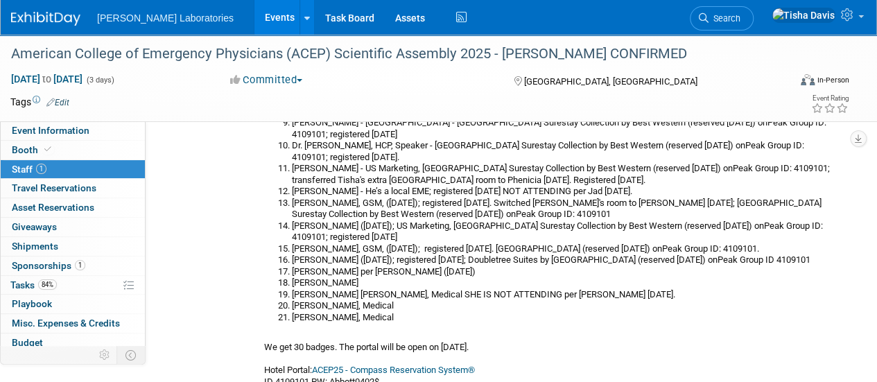
scroll to position [261, 0]
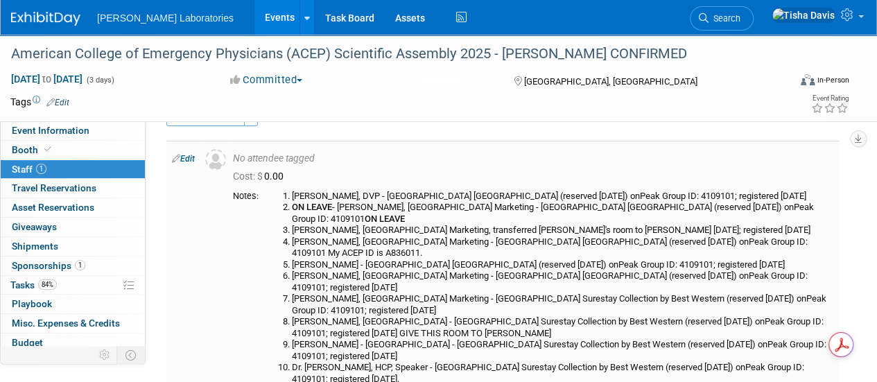
click at [186, 161] on link "Edit" at bounding box center [183, 159] width 23 height 10
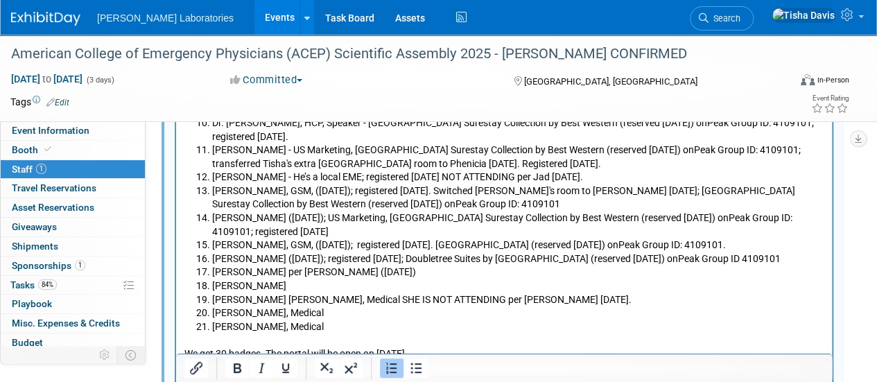
scroll to position [634, 0]
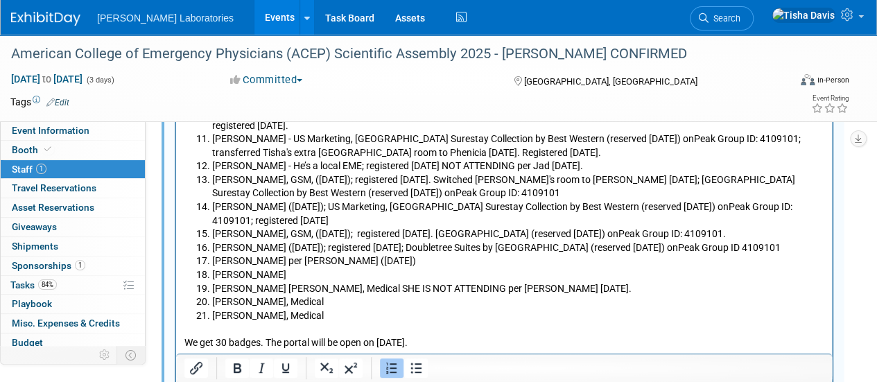
click at [387, 269] on li "Stacey Stafford" at bounding box center [518, 276] width 612 height 14
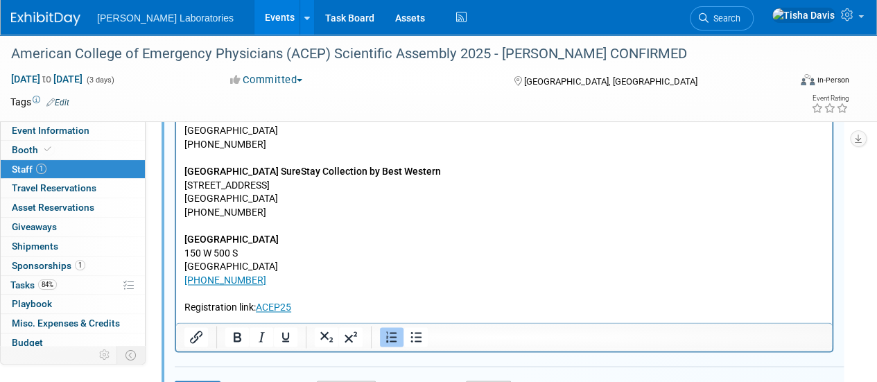
scroll to position [1135, 0]
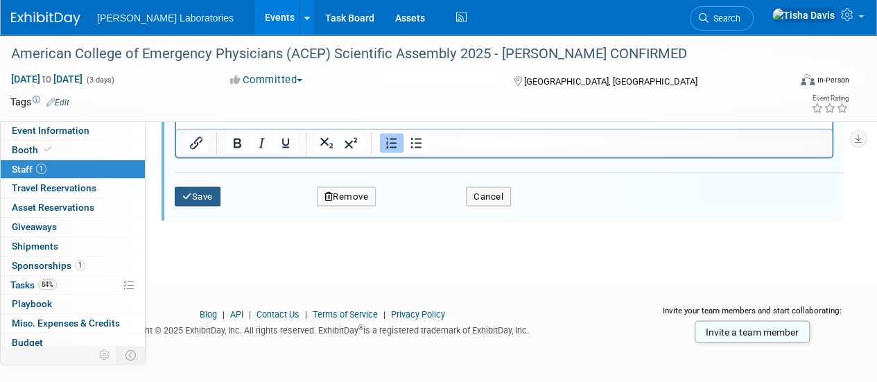
click at [195, 196] on button "Save" at bounding box center [198, 195] width 46 height 19
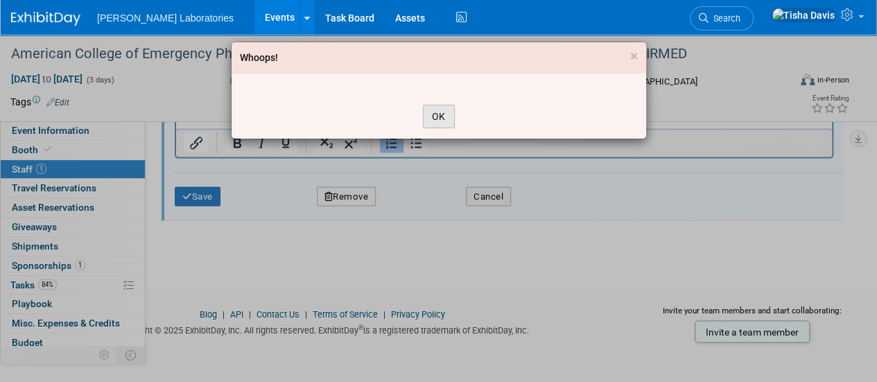
click at [442, 114] on button "OK" at bounding box center [439, 117] width 32 height 24
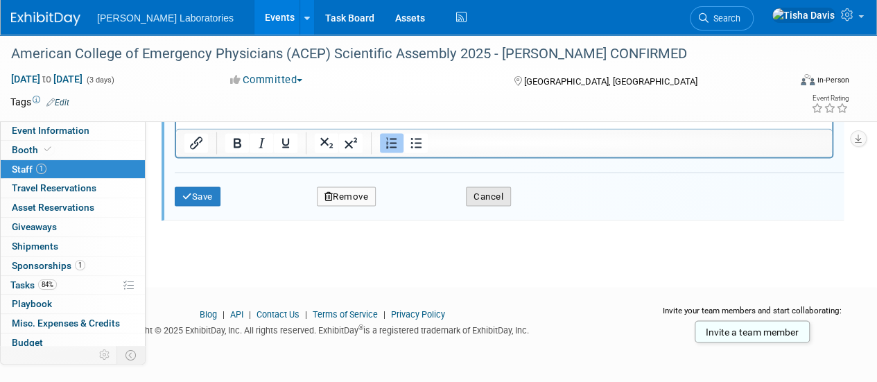
click at [484, 193] on button "Cancel" at bounding box center [488, 195] width 45 height 19
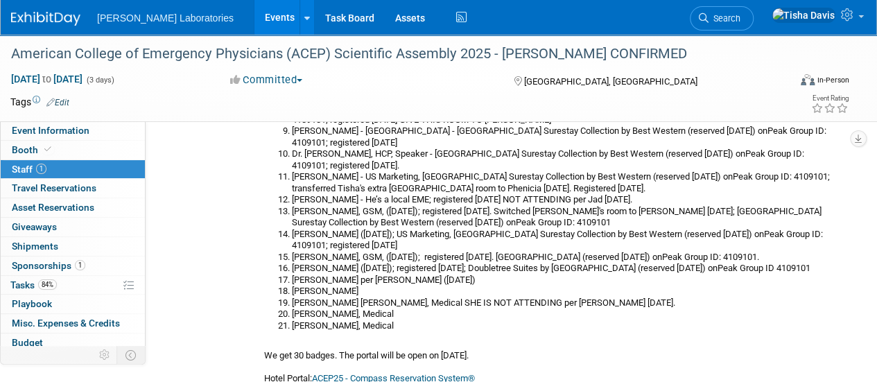
scroll to position [0, 0]
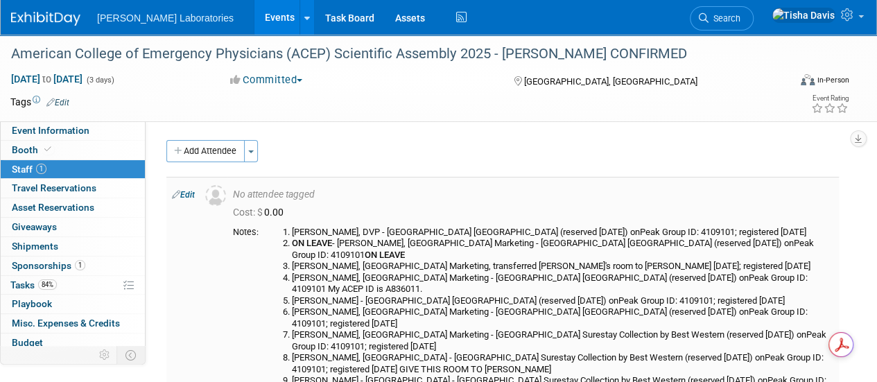
click at [254, 19] on link "Events" at bounding box center [279, 17] width 51 height 35
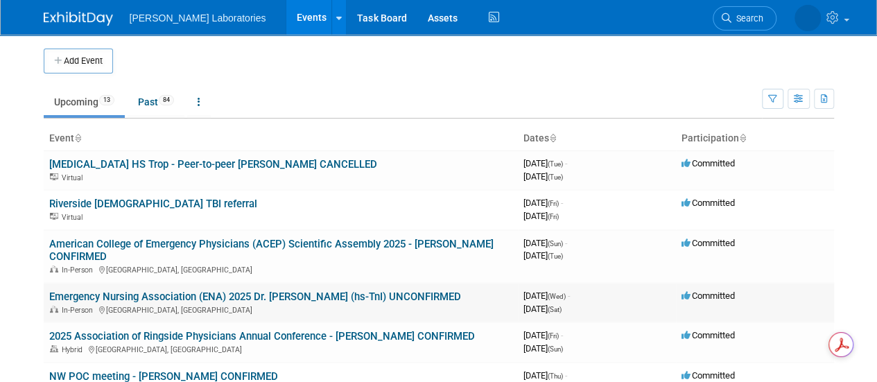
click at [227, 296] on link "Emergency Nursing Association (ENA) 2025 Dr. [PERSON_NAME] (hs-TnI) UNCONFIRMED" at bounding box center [255, 296] width 412 height 12
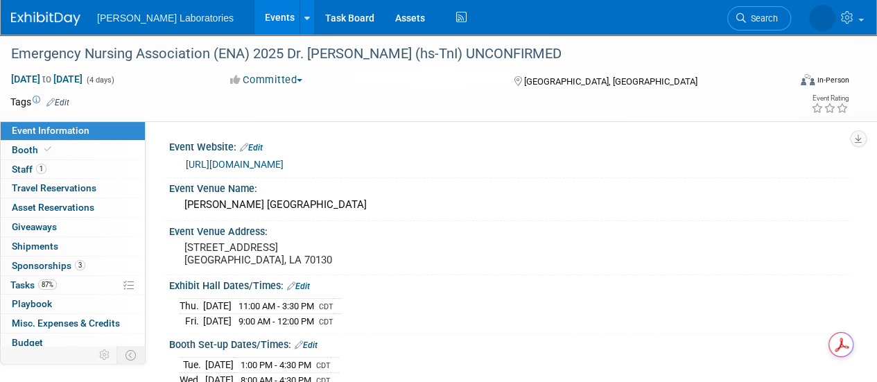
click at [254, 20] on link "Events" at bounding box center [279, 17] width 51 height 35
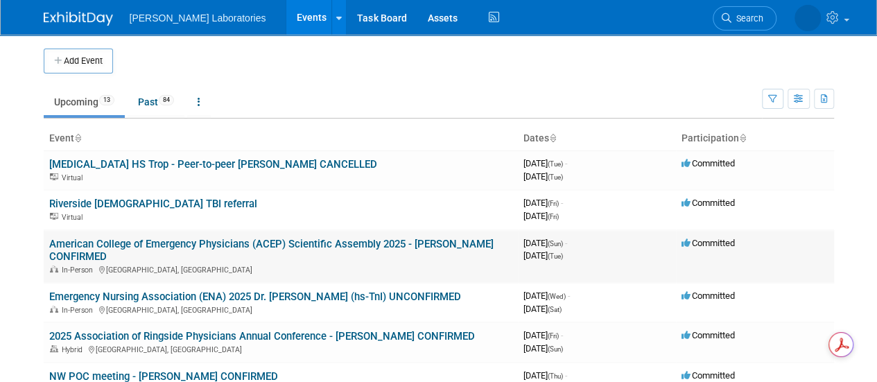
click at [190, 242] on link "American College of Emergency Physicians (ACEP) Scientific Assembly 2025 - [PER…" at bounding box center [271, 251] width 444 height 26
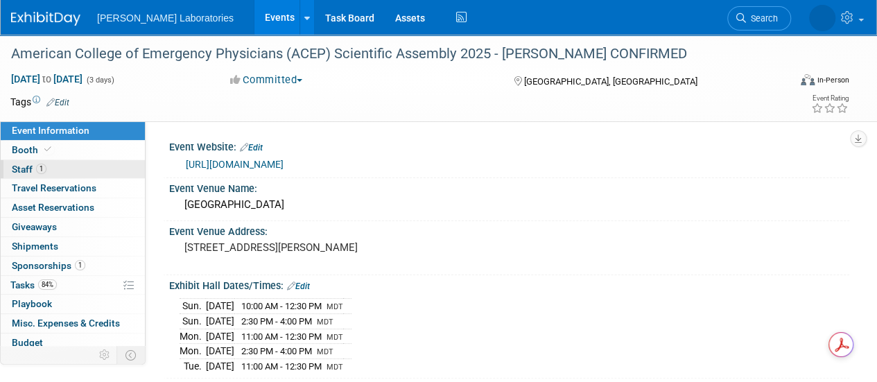
click at [21, 167] on span "Staff 1" at bounding box center [29, 169] width 35 height 11
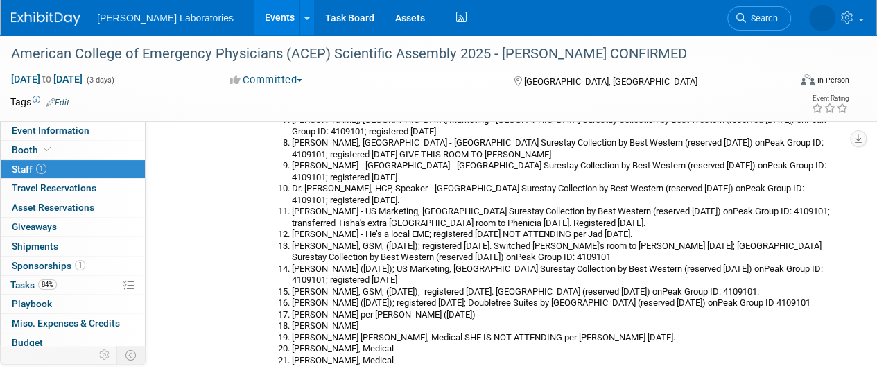
scroll to position [216, 0]
